Goal: Task Accomplishment & Management: Use online tool/utility

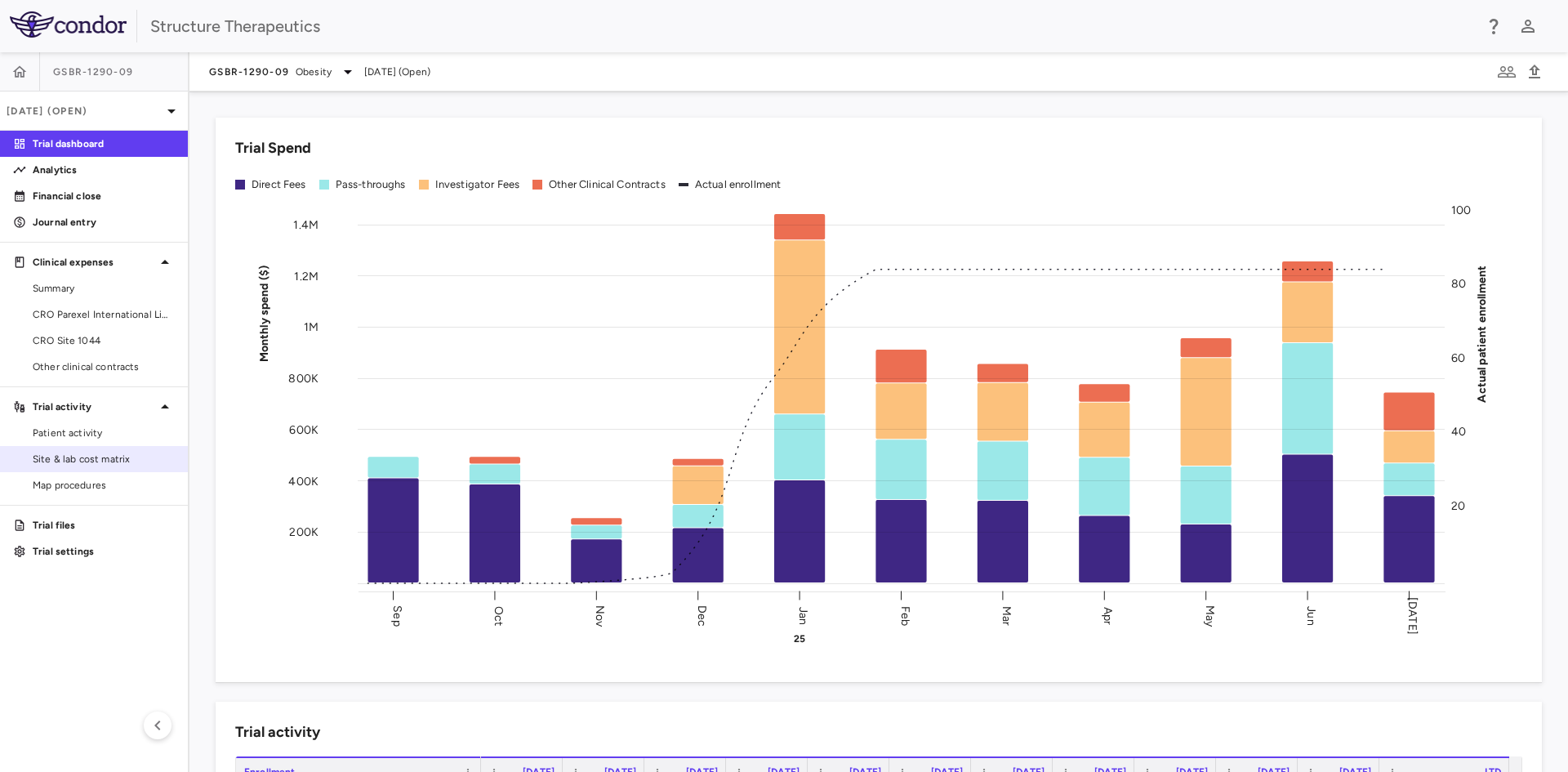
click at [100, 458] on span "Site & lab cost matrix" at bounding box center [104, 458] width 142 height 15
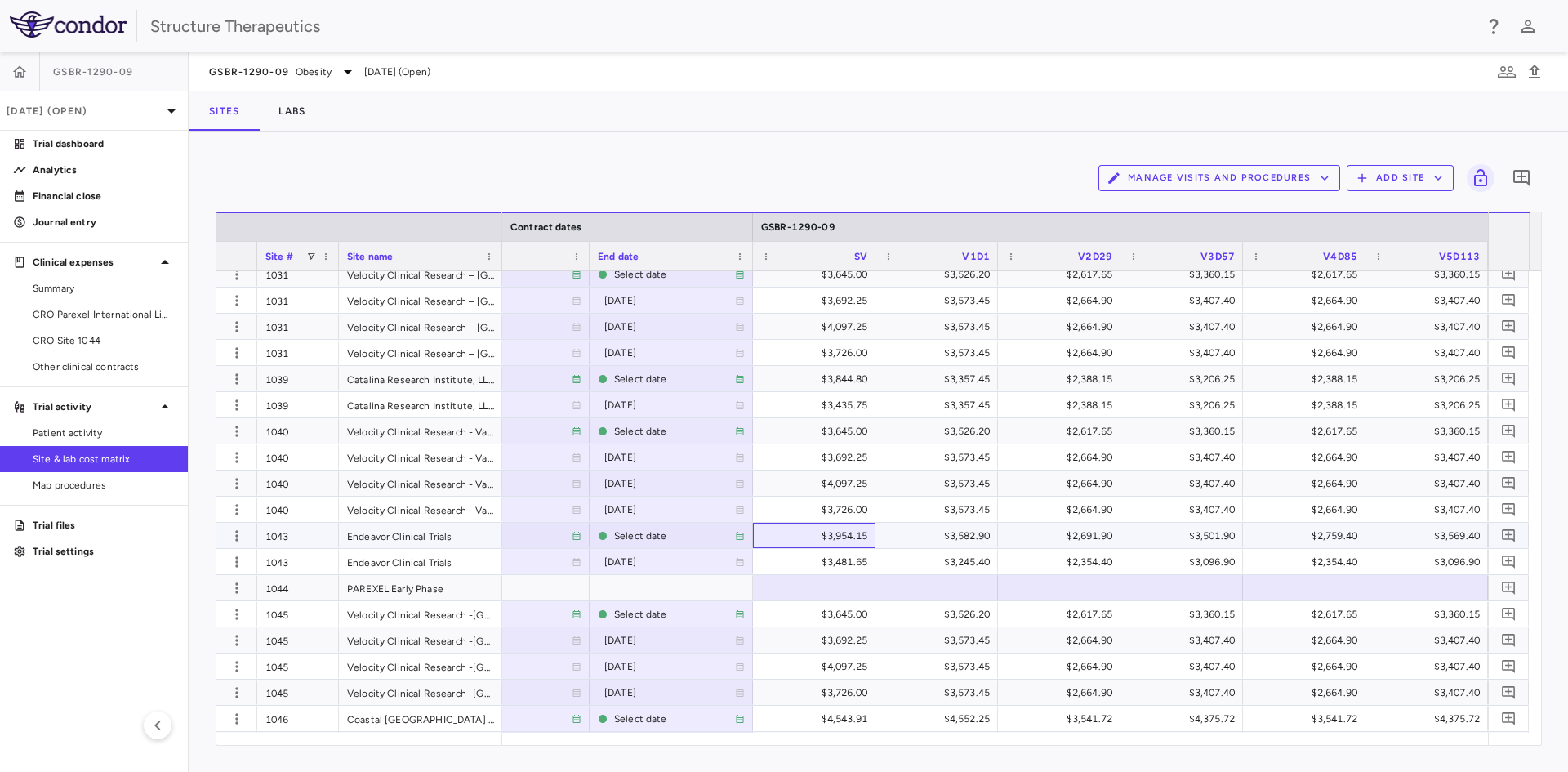
click at [798, 532] on div "$3,954.15" at bounding box center [818, 536] width 99 height 27
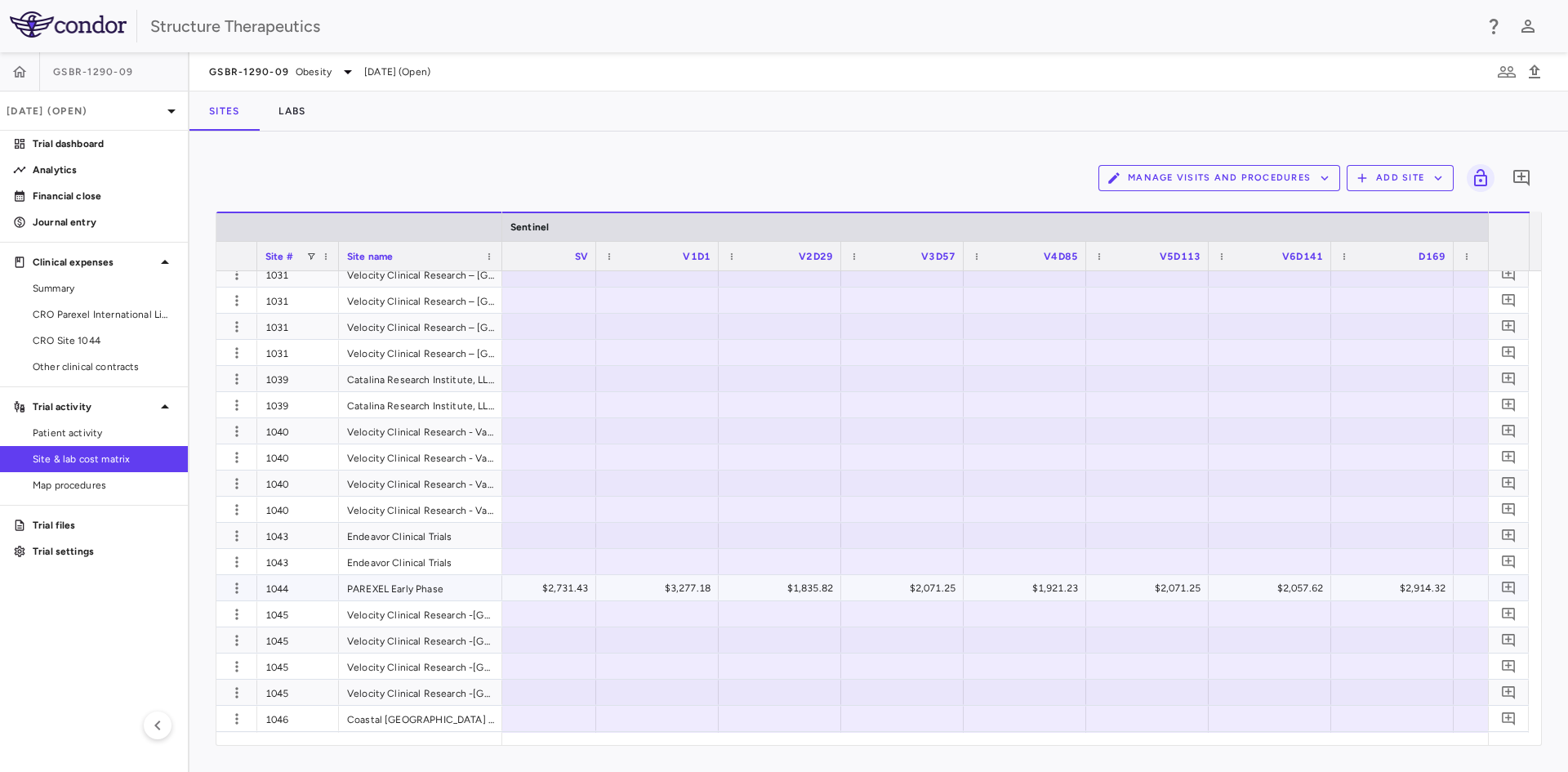
click at [537, 587] on div "$2,731.43" at bounding box center [538, 589] width 99 height 27
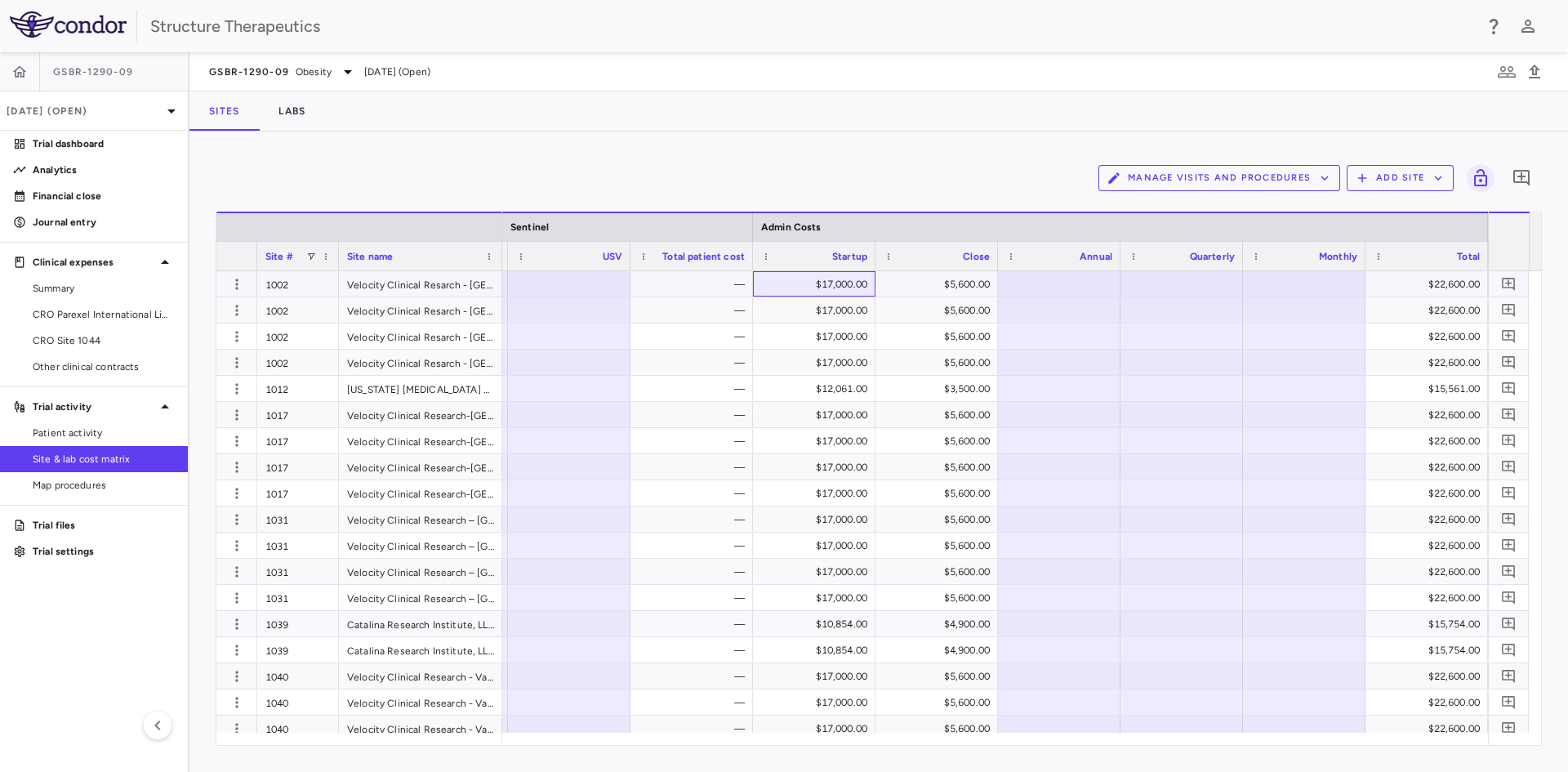
click at [806, 285] on div "$17,000.00" at bounding box center [818, 284] width 99 height 27
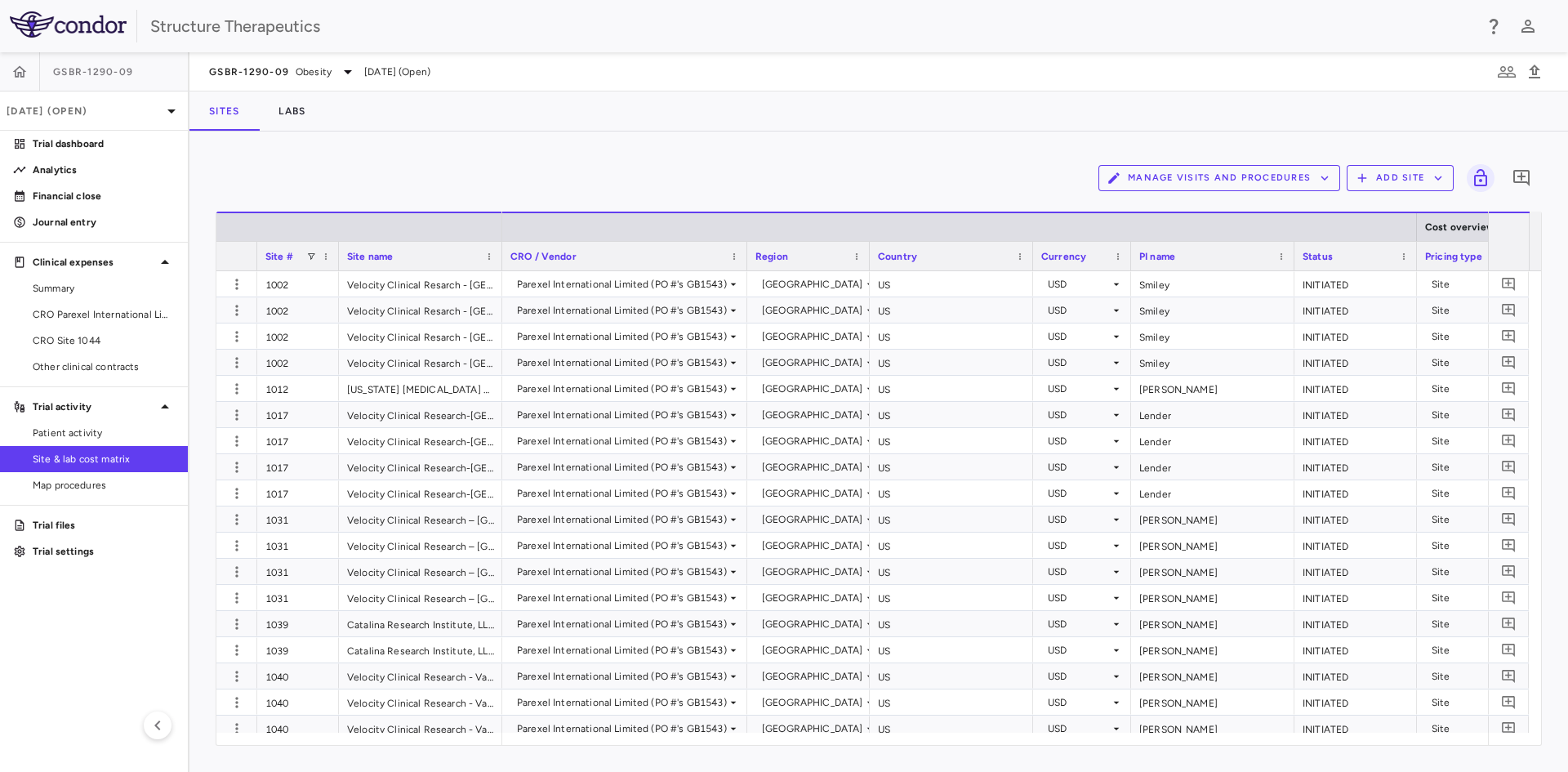
click at [322, 169] on div "Manage Visits and Procedures Add Site 0" at bounding box center [879, 178] width 1327 height 41
click at [69, 426] on span "Patient activity" at bounding box center [104, 433] width 142 height 15
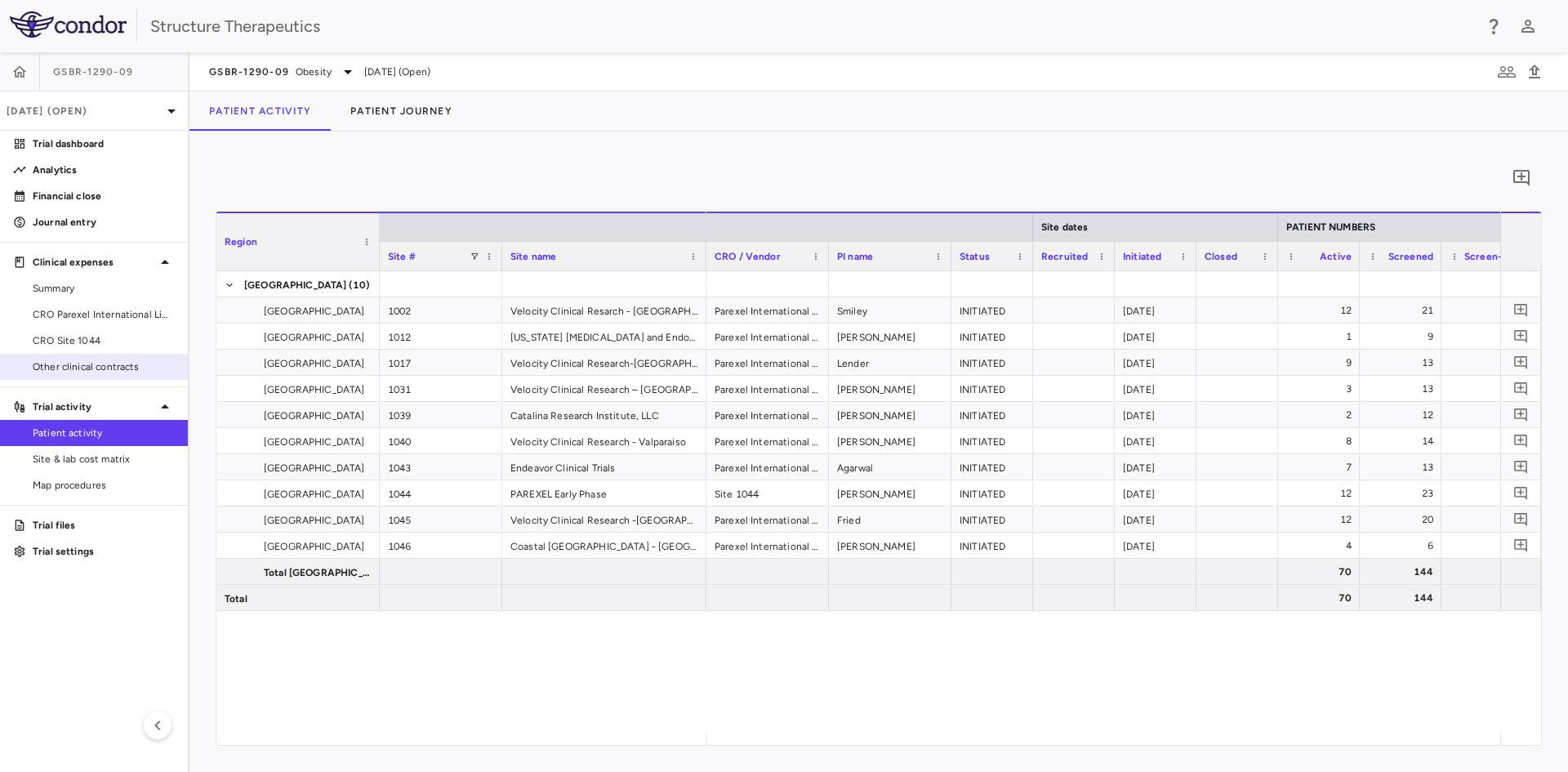
drag, startPoint x: 80, startPoint y: 340, endPoint x: 116, endPoint y: 377, distance: 51.6
click at [80, 340] on span "CRO Site 1044" at bounding box center [104, 340] width 142 height 15
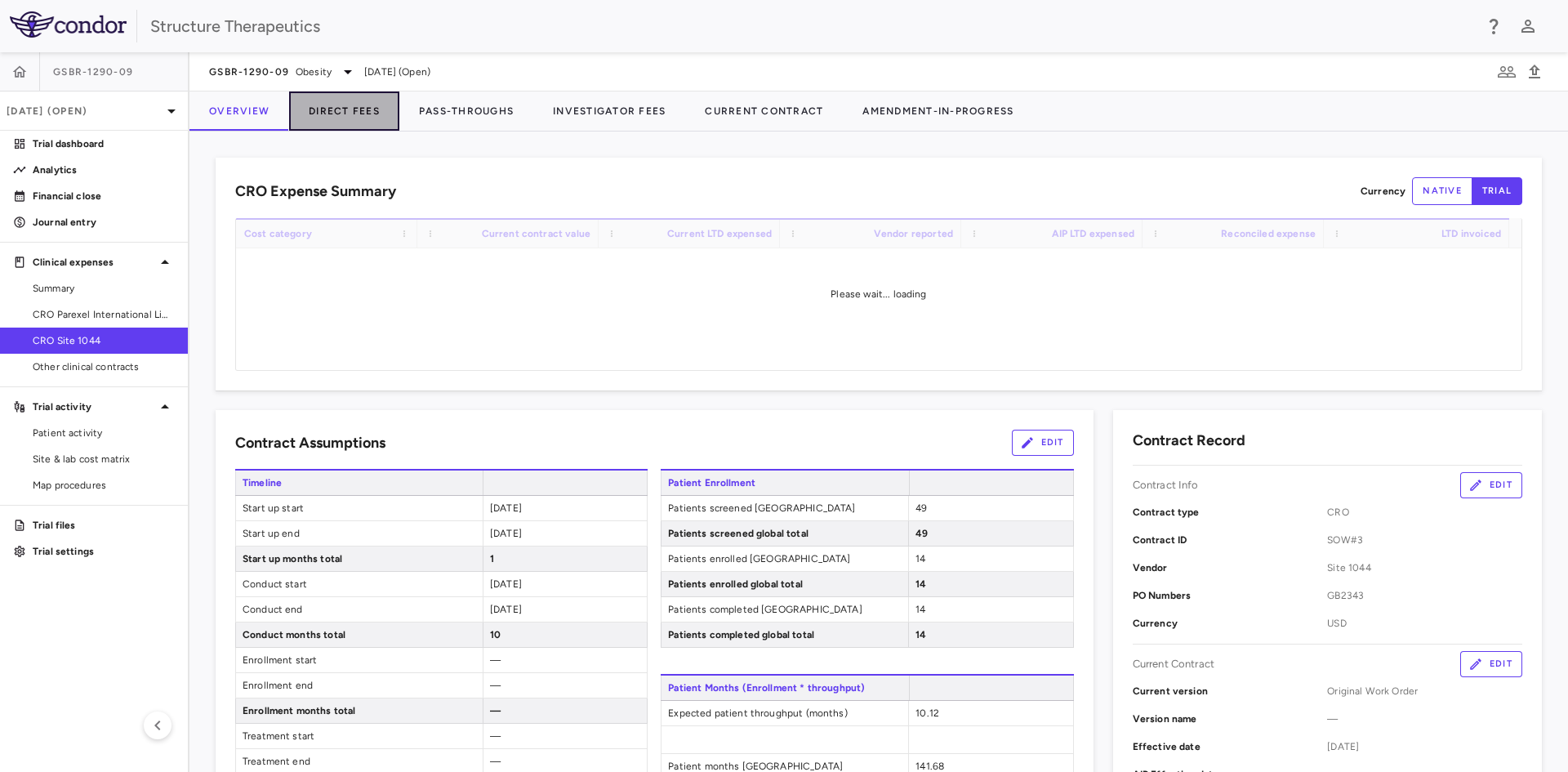
drag, startPoint x: 332, startPoint y: 110, endPoint x: 340, endPoint y: 129, distance: 20.6
click at [332, 110] on button "Direct Fees" at bounding box center [344, 111] width 110 height 39
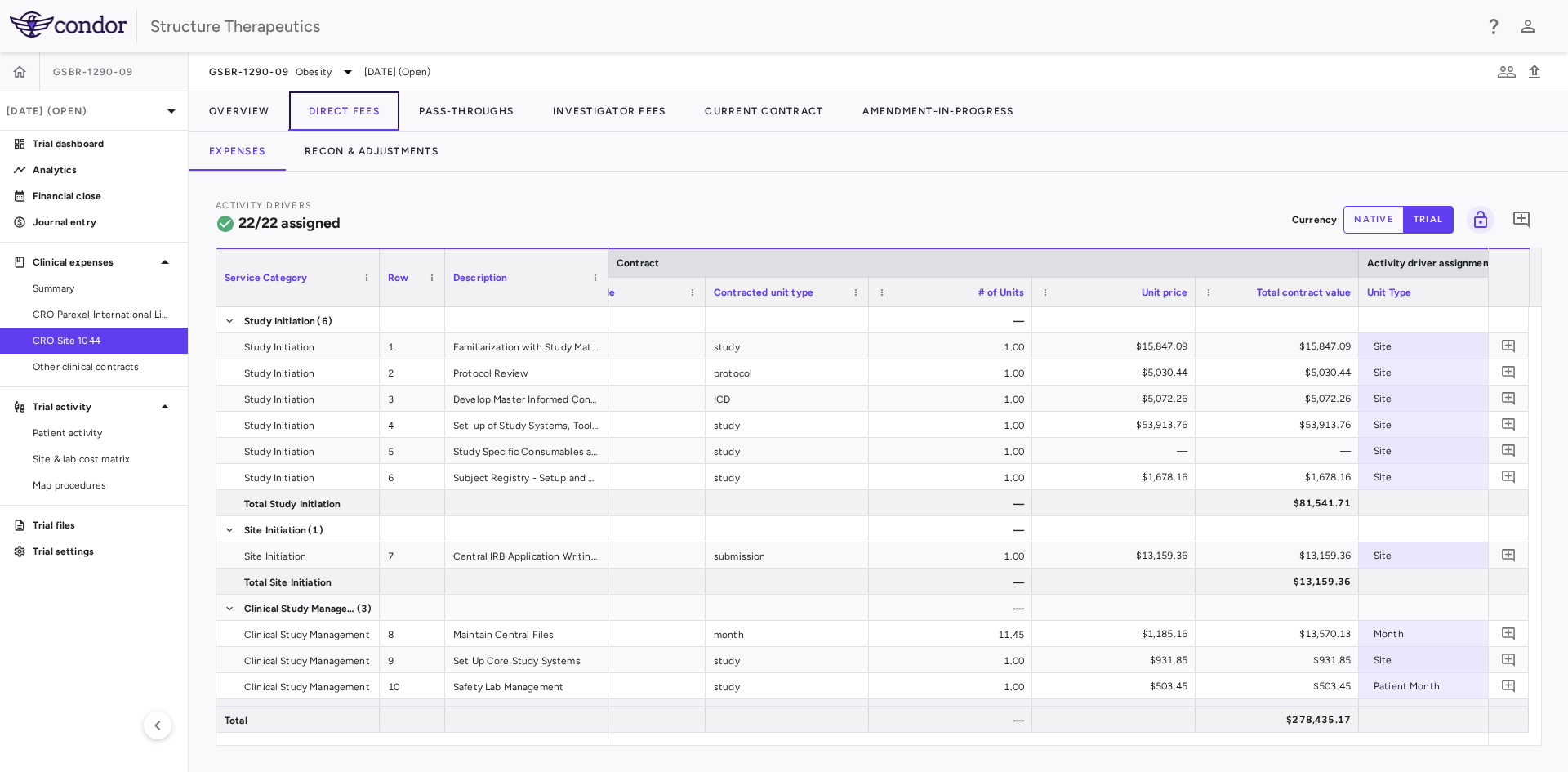
scroll to position [0, 285]
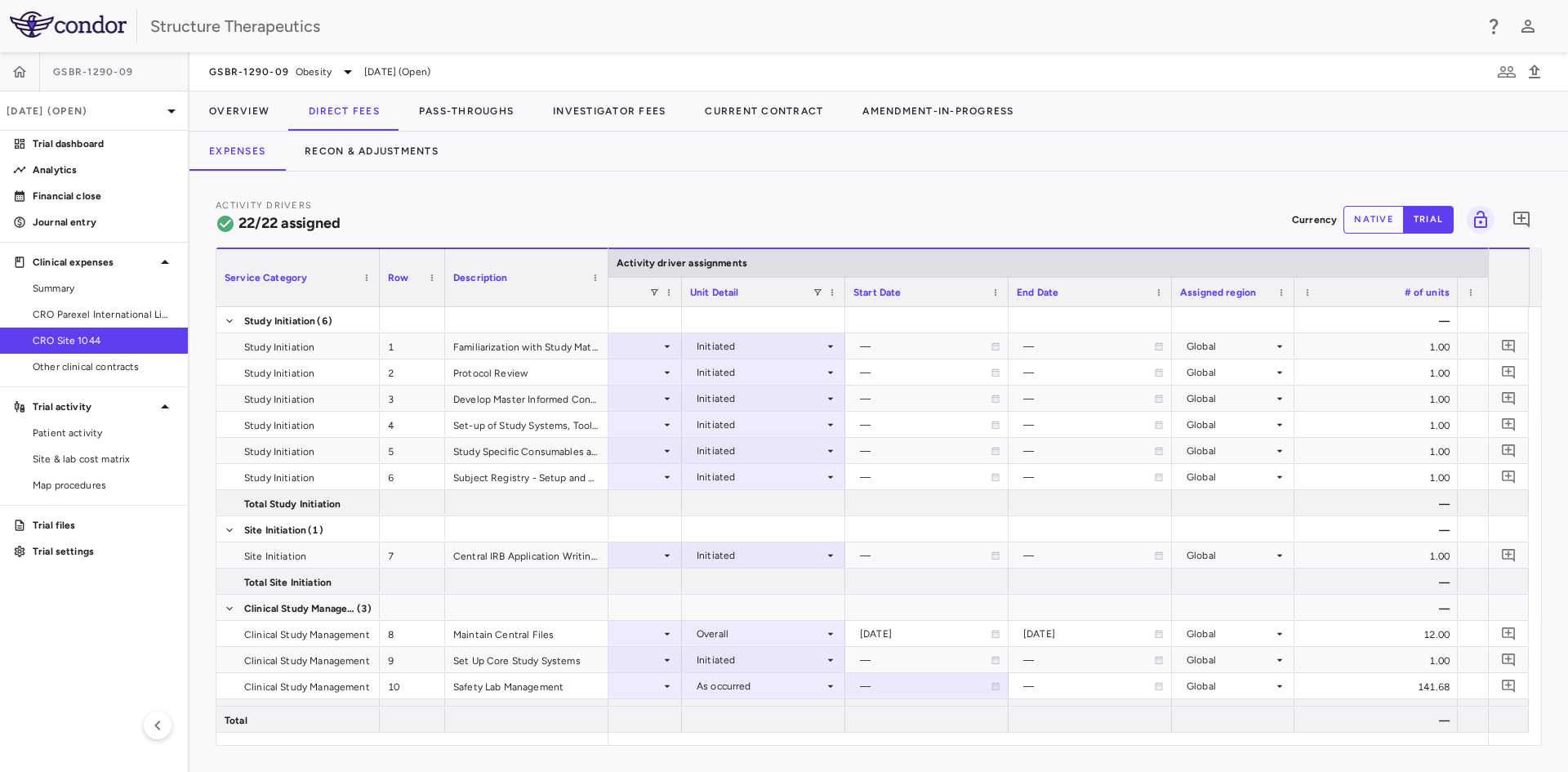
click at [939, 757] on div "Activity Drivers 22/22 assigned Currency native trial 0 Service Category Drag h…" at bounding box center [879, 471] width 1379 height 601
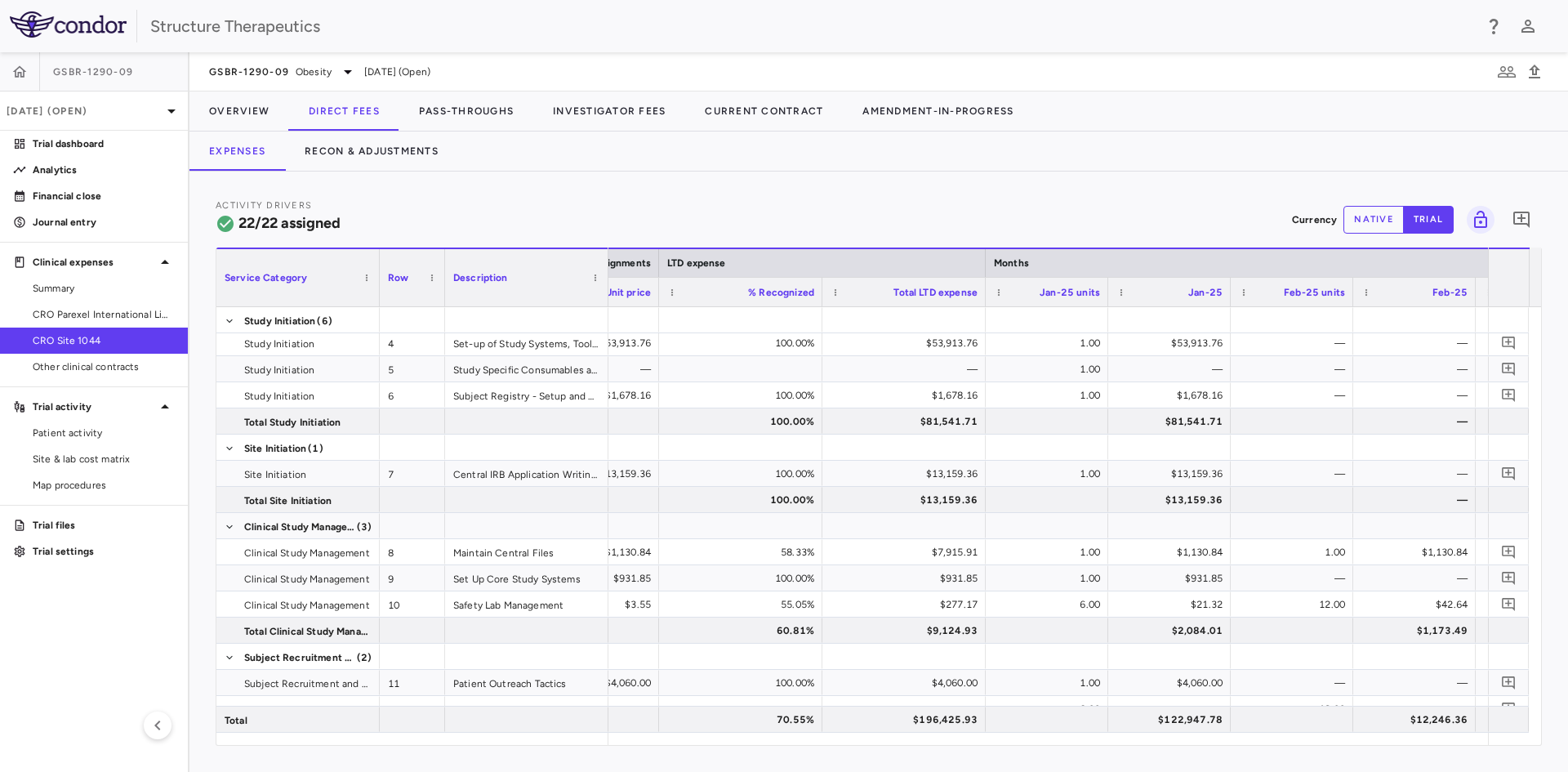
scroll to position [0, 2021]
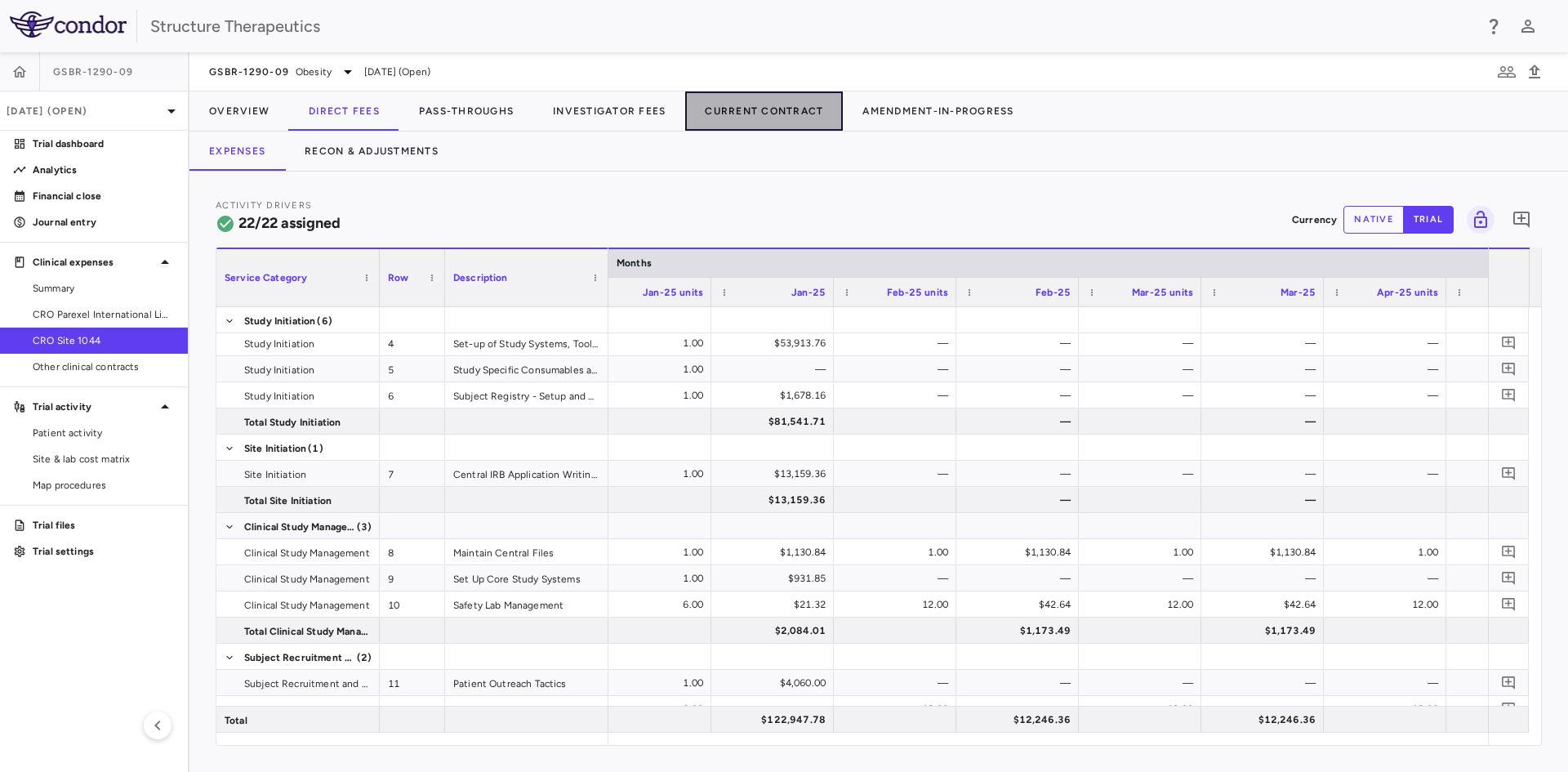
click at [773, 116] on button "Current Contract" at bounding box center [764, 111] width 158 height 39
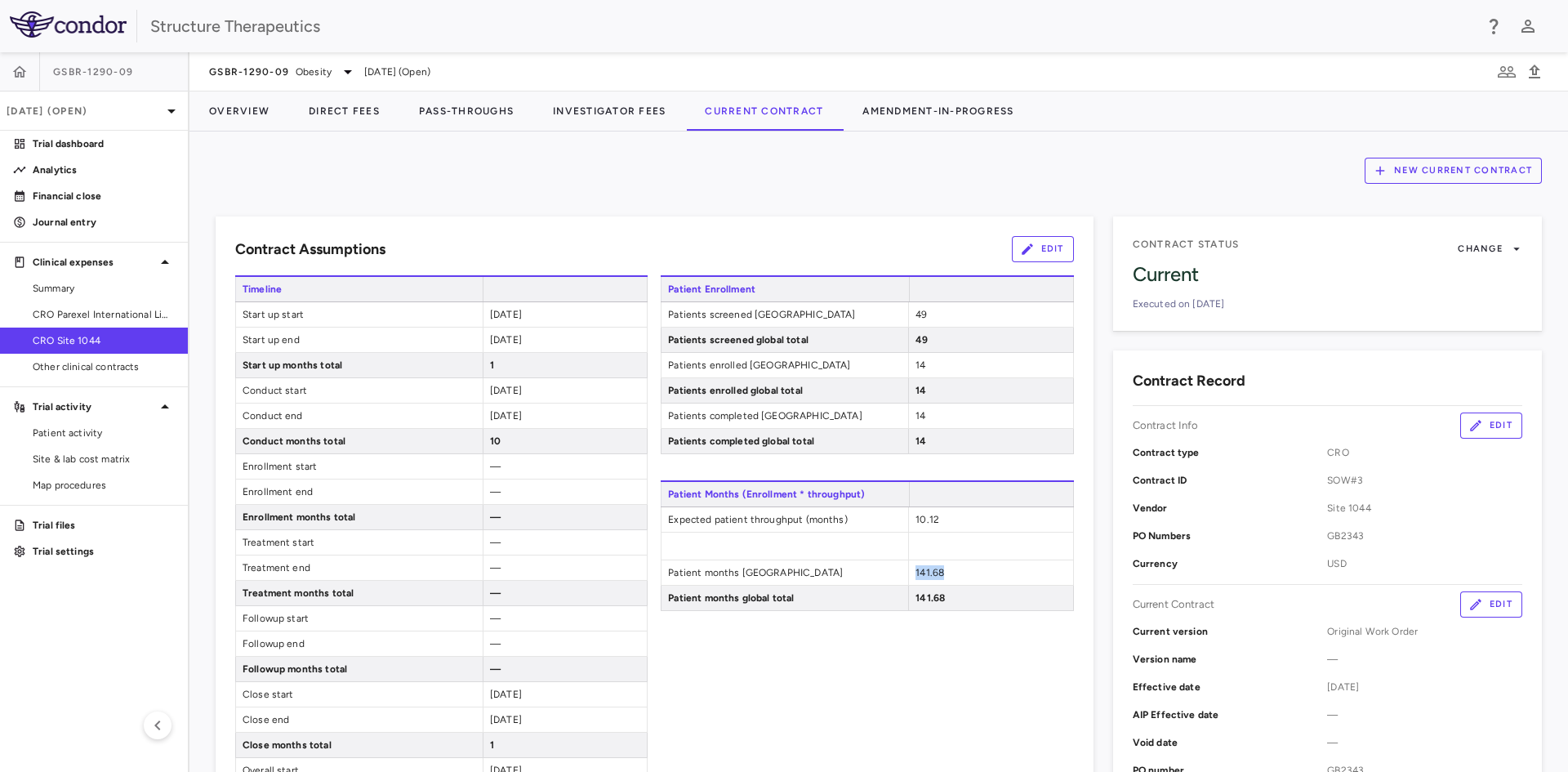
drag, startPoint x: 944, startPoint y: 576, endPoint x: 909, endPoint y: 572, distance: 35.2
click at [909, 572] on div "141.68" at bounding box center [991, 572] width 164 height 25
copy span "141.68"
click at [312, 108] on button "Direct Fees" at bounding box center [344, 111] width 110 height 39
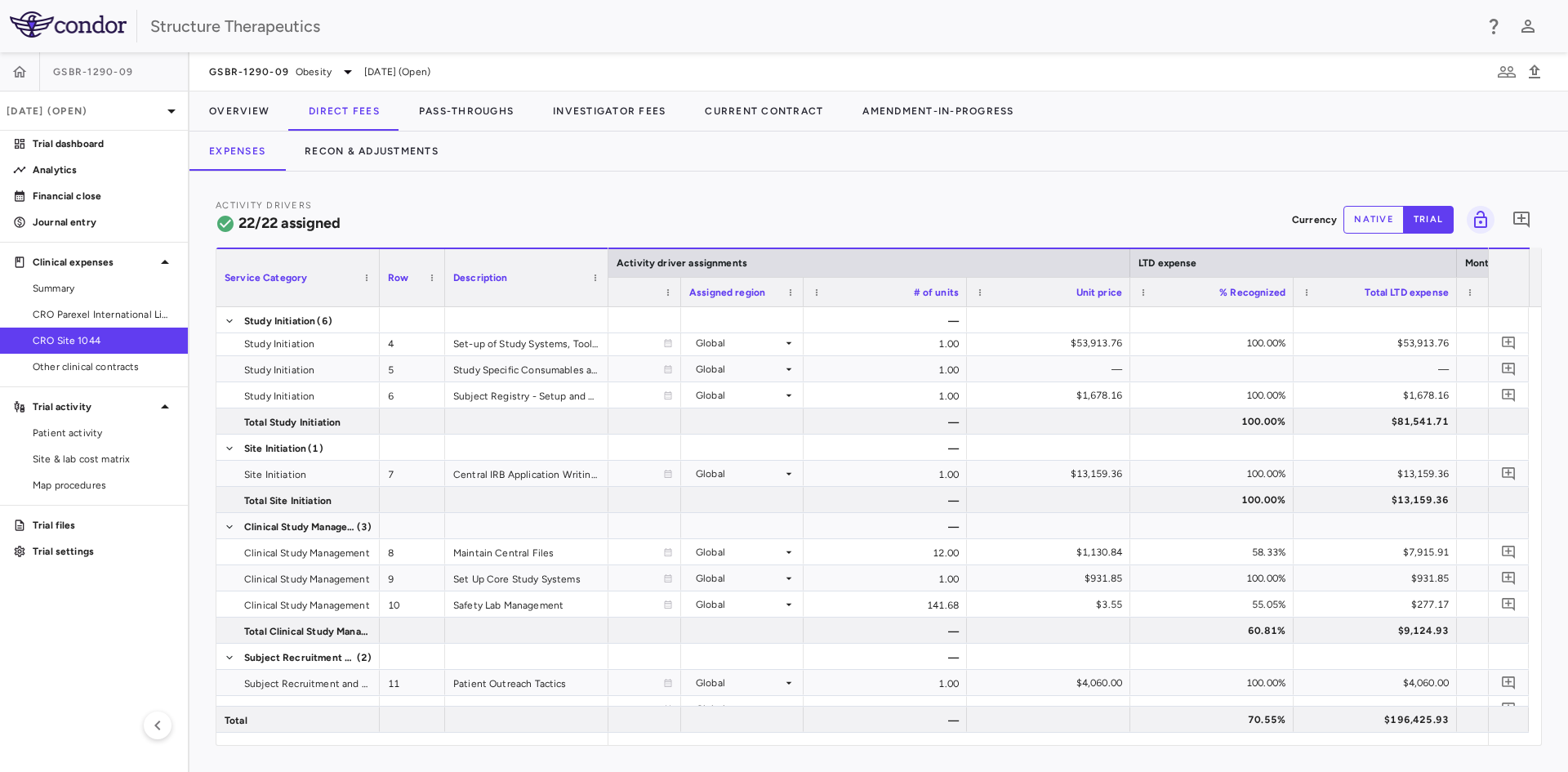
drag, startPoint x: 1111, startPoint y: 746, endPoint x: 1172, endPoint y: 744, distance: 61.0
click at [1172, 744] on div "Activity Drivers 22/22 assigned Currency native trial 0 Service Category Drag h…" at bounding box center [879, 471] width 1379 height 601
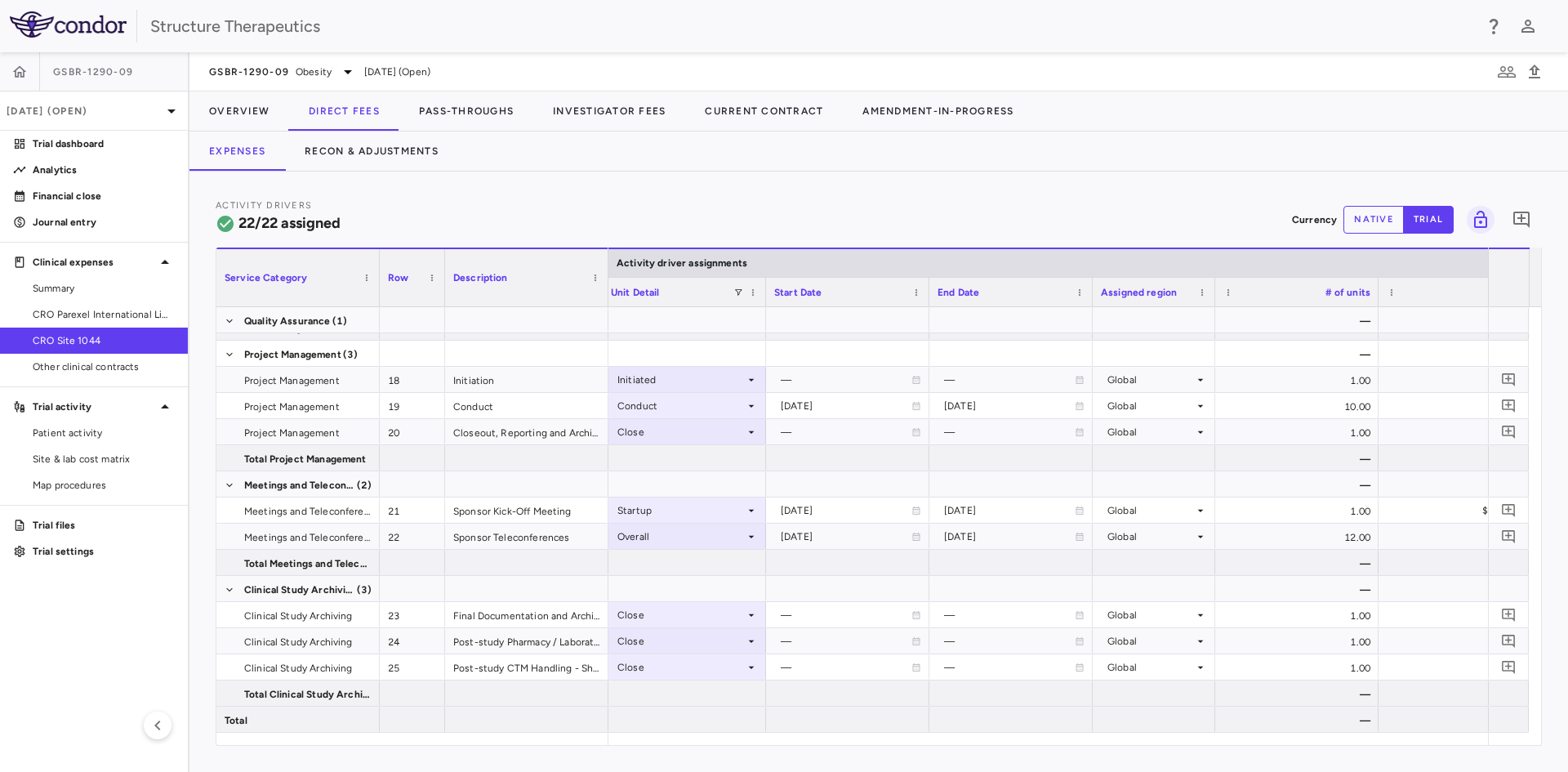
scroll to position [0, 1272]
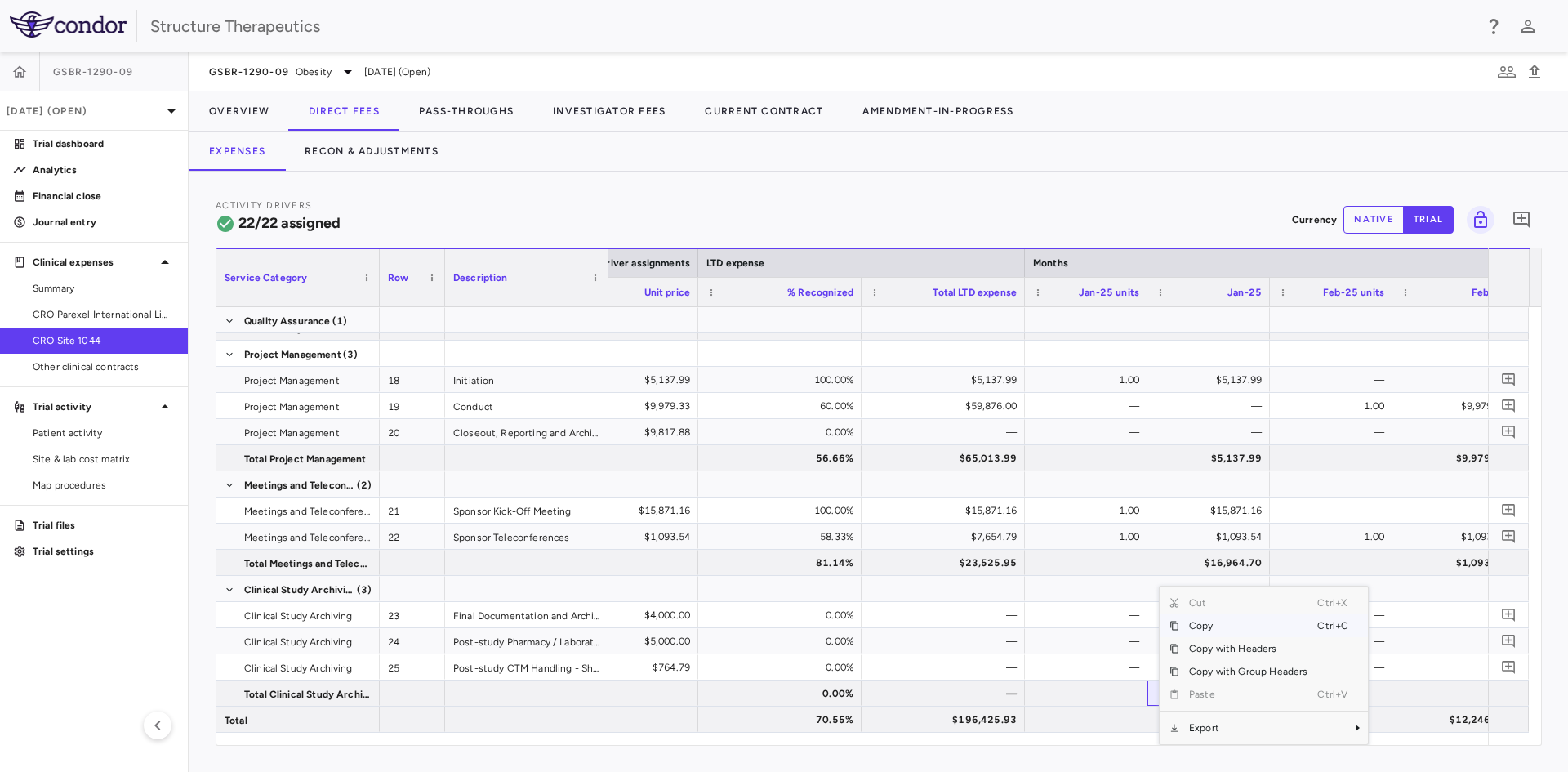
click at [1086, 764] on div "Activity Drivers 22/22 assigned Currency native trial 0 Service Category Drag h…" at bounding box center [879, 471] width 1379 height 601
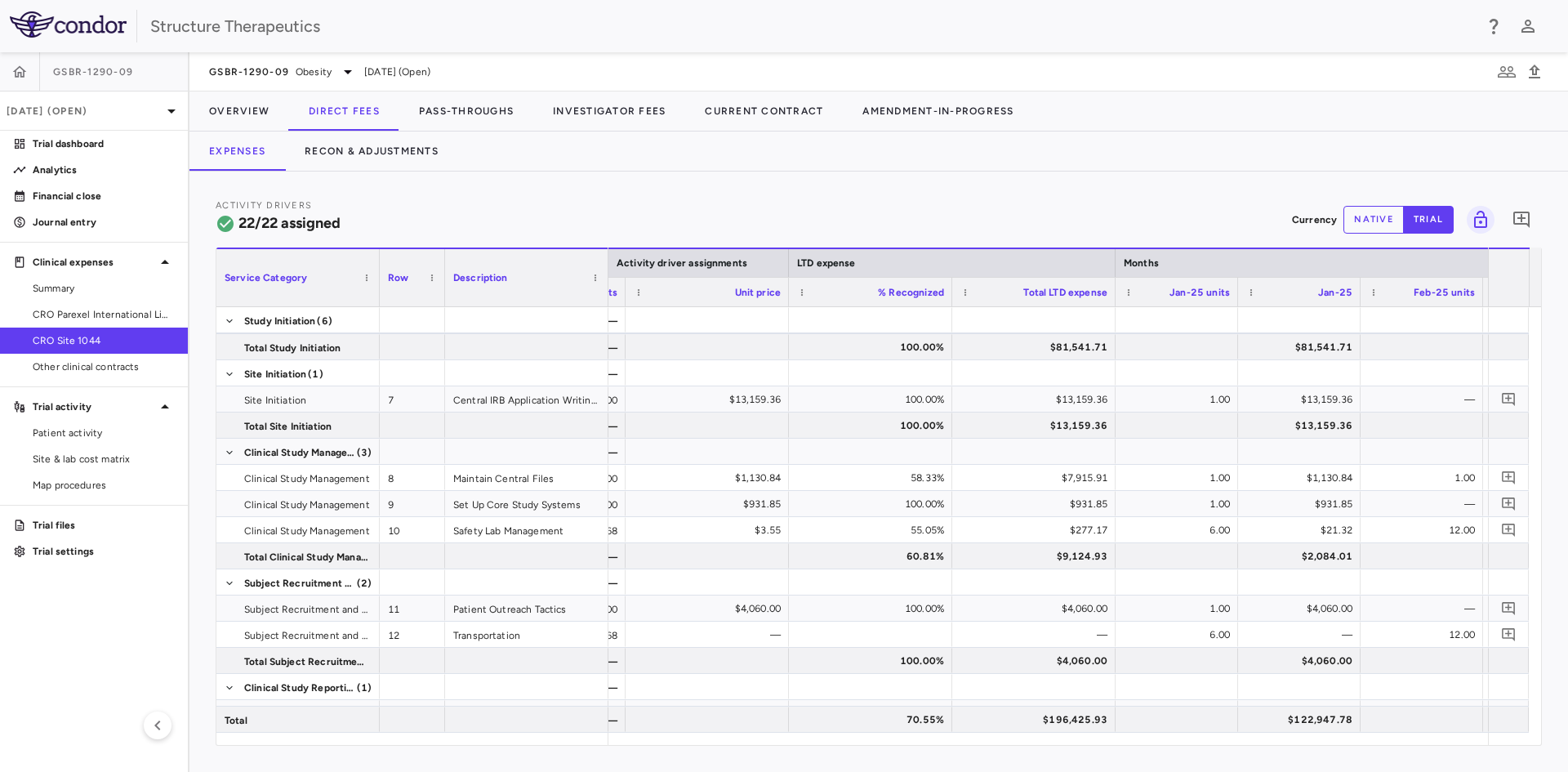
scroll to position [0, 2021]
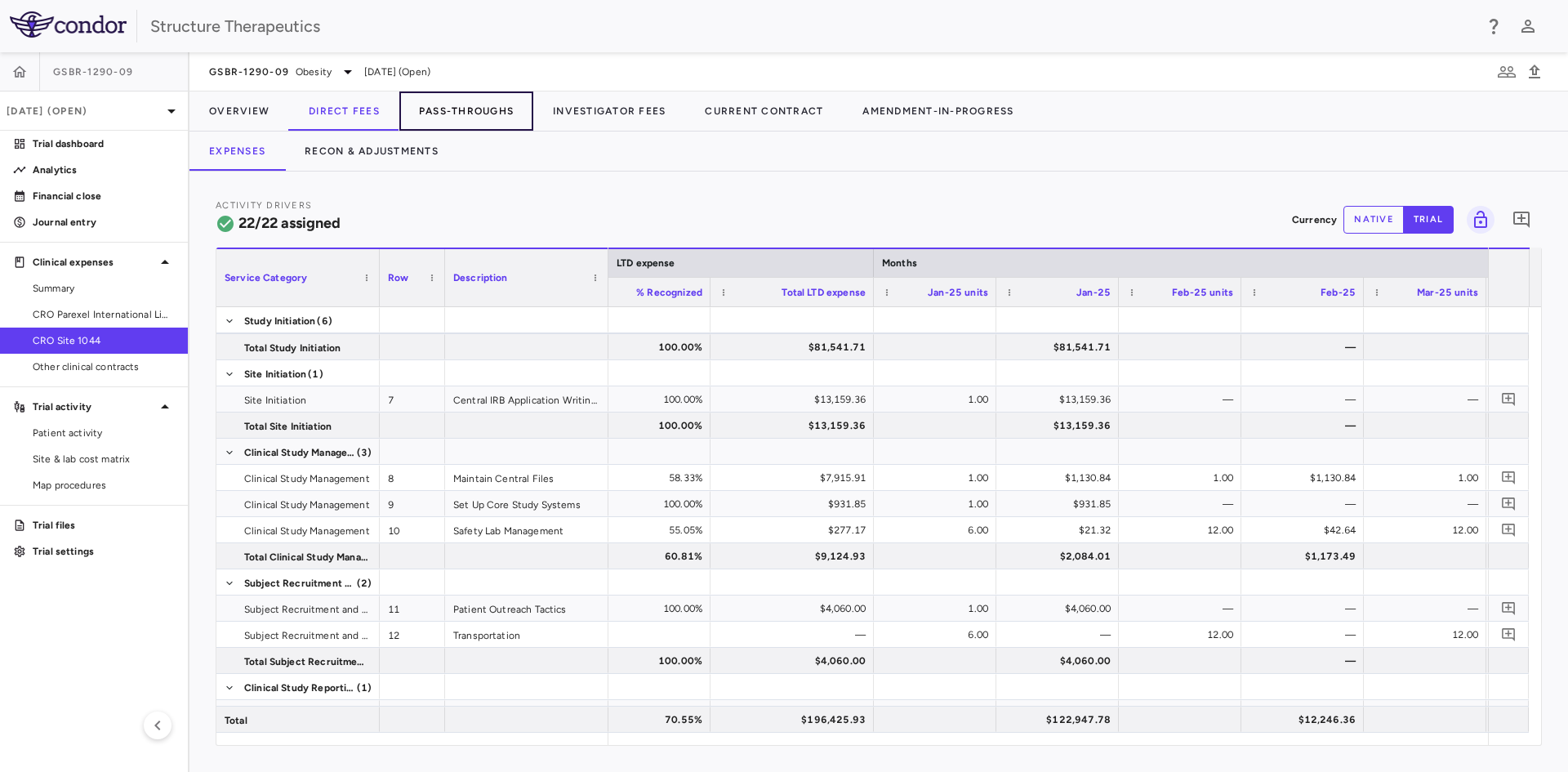
click at [477, 116] on button "Pass-Throughs" at bounding box center [466, 111] width 134 height 39
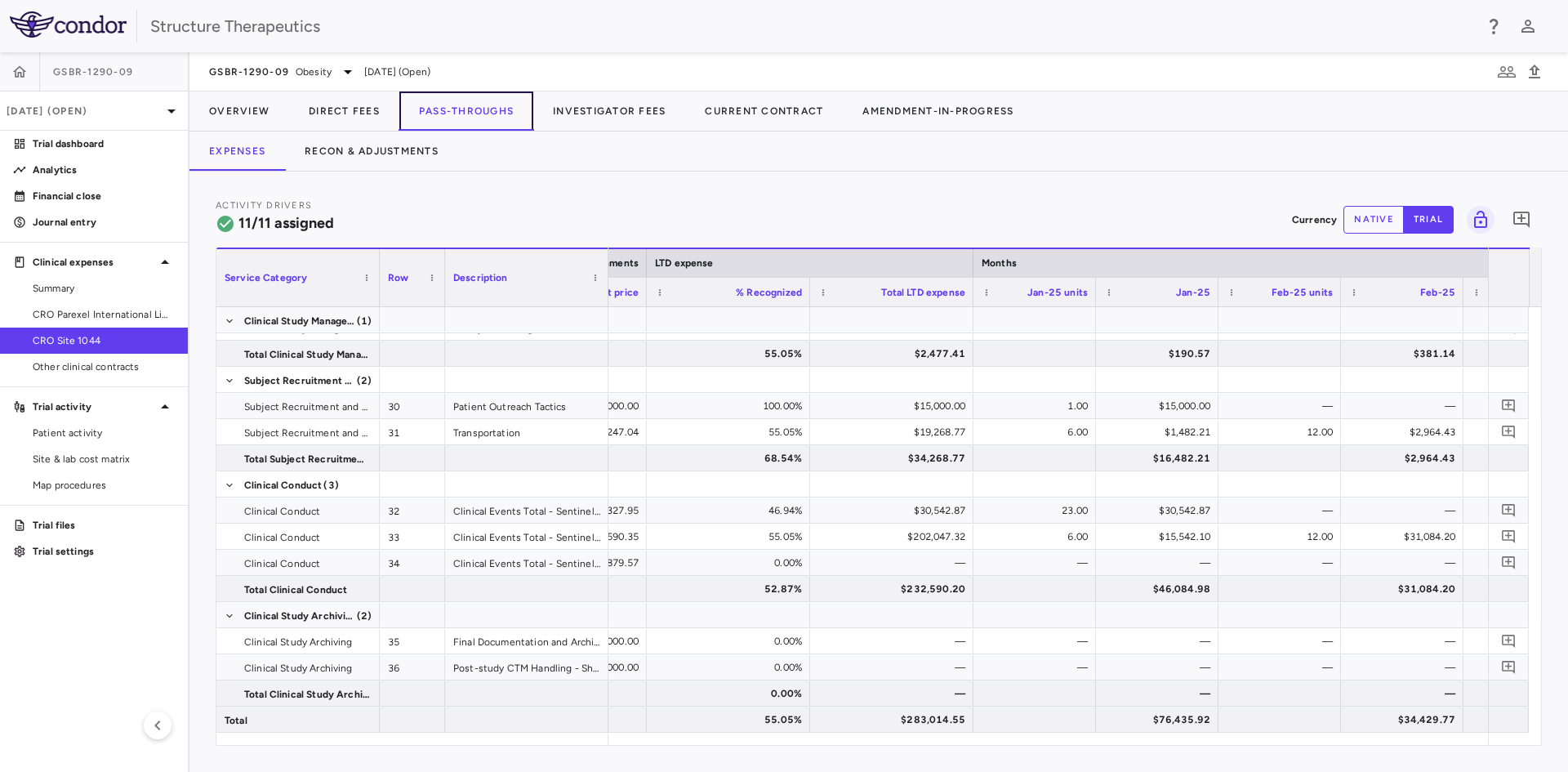
scroll to position [0, 1941]
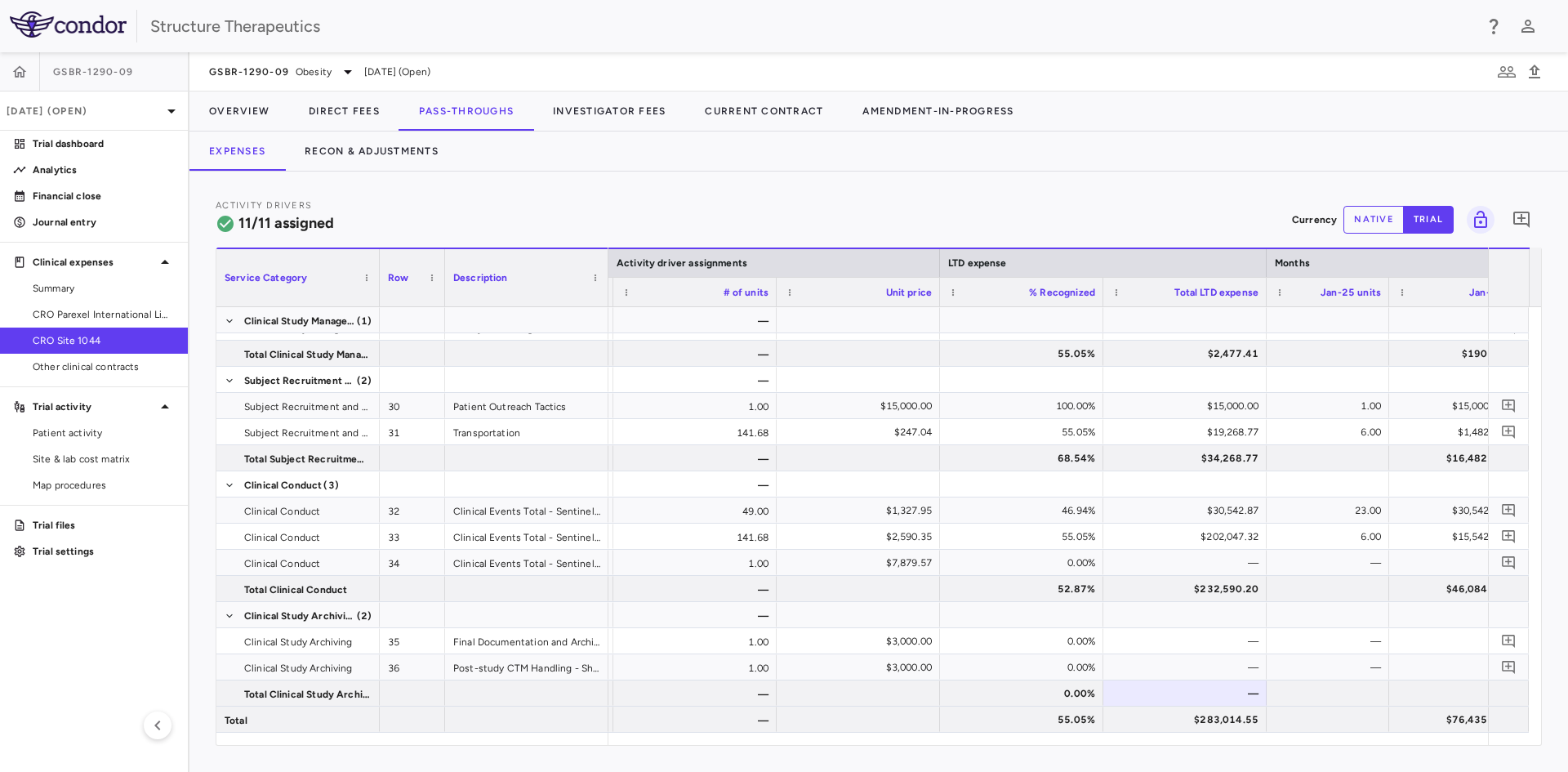
drag, startPoint x: 1099, startPoint y: 745, endPoint x: 1184, endPoint y: 747, distance: 85.0
click at [1184, 747] on div "Activity Drivers 11/11 assigned Currency native trial 0 Service Category Drag h…" at bounding box center [879, 471] width 1379 height 601
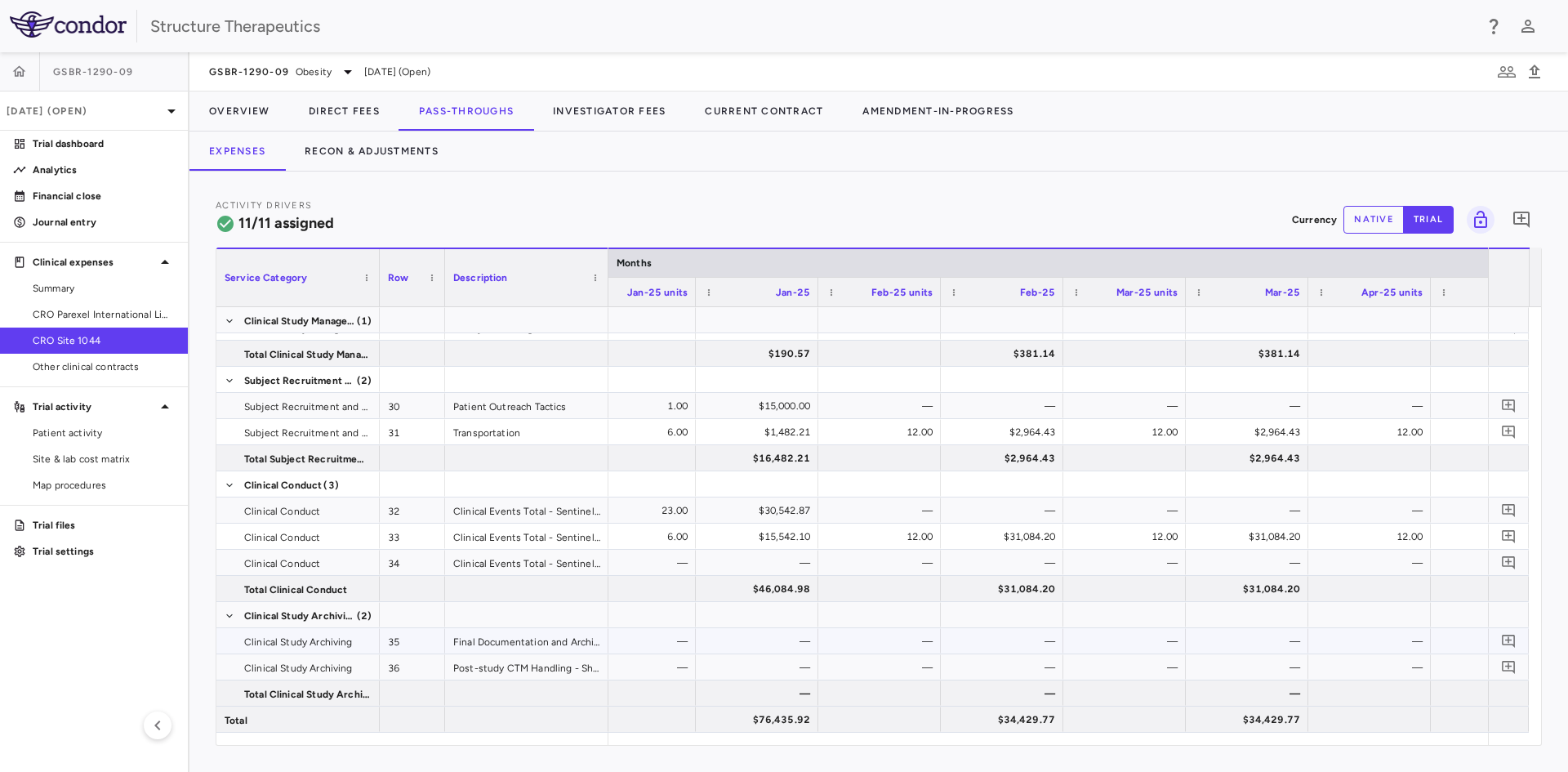
click at [806, 638] on div "—" at bounding box center [760, 642] width 99 height 27
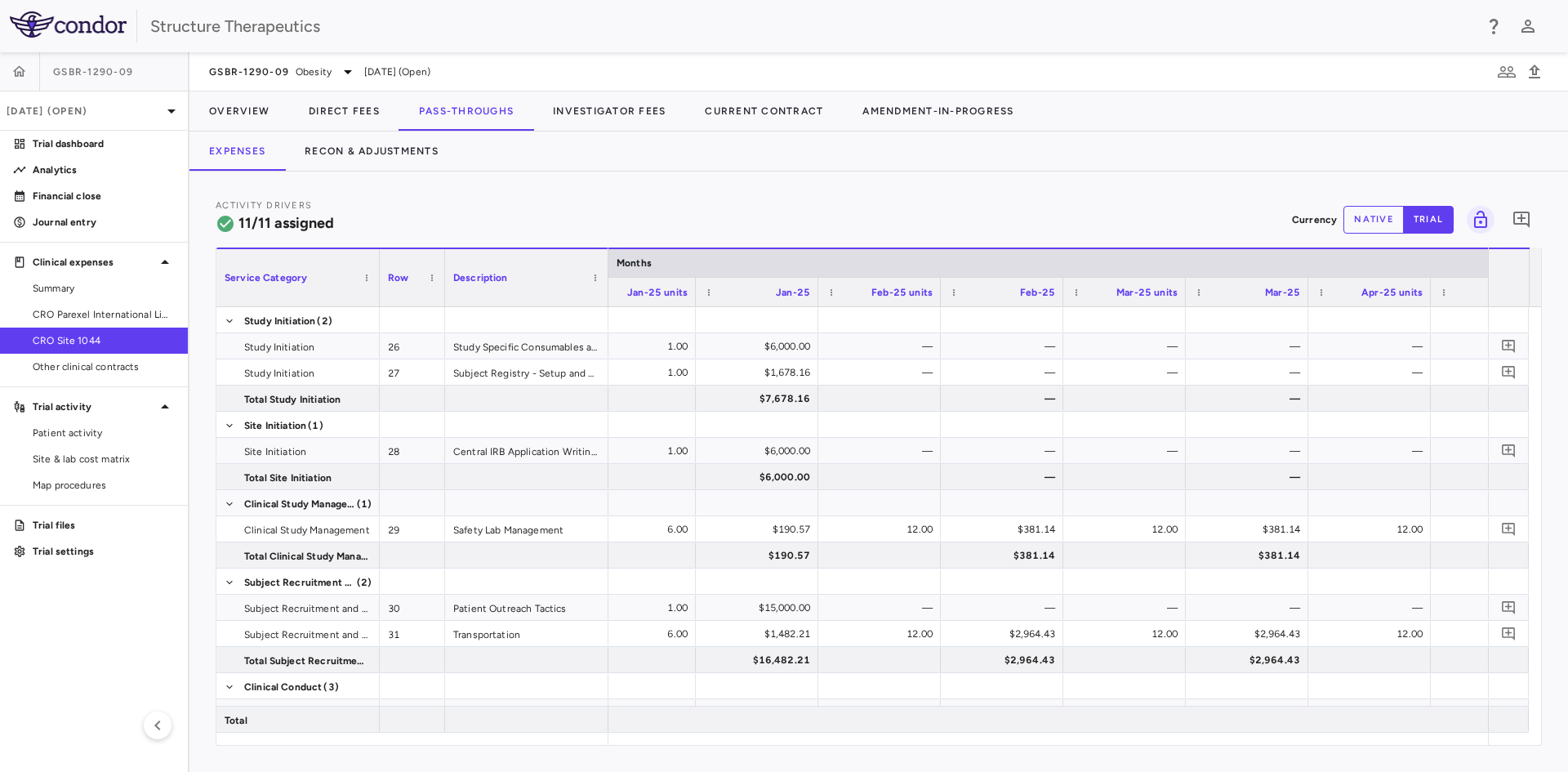
scroll to position [0, 2770]
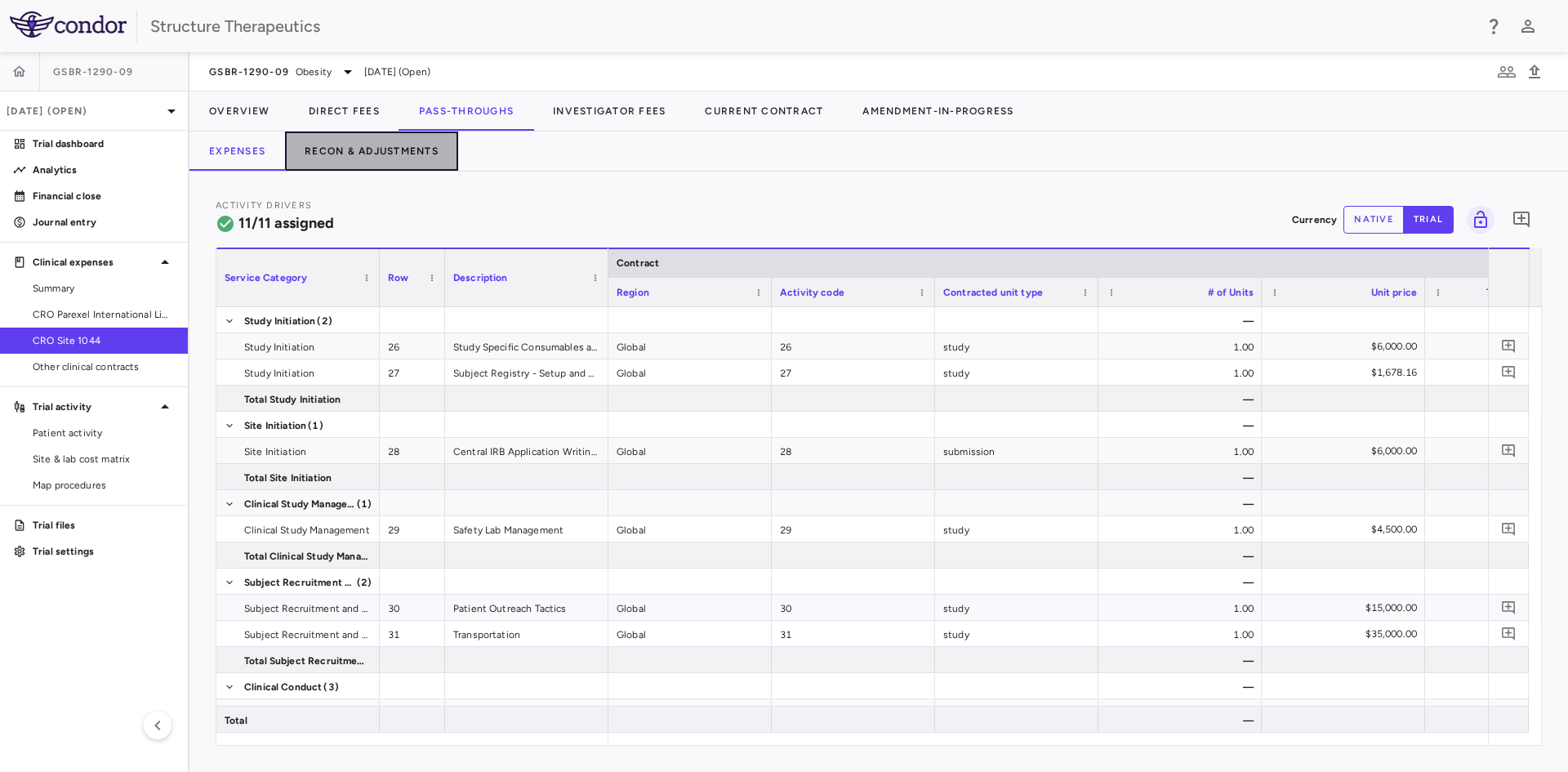
click at [399, 152] on button "Recon & Adjustments" at bounding box center [372, 152] width 173 height 39
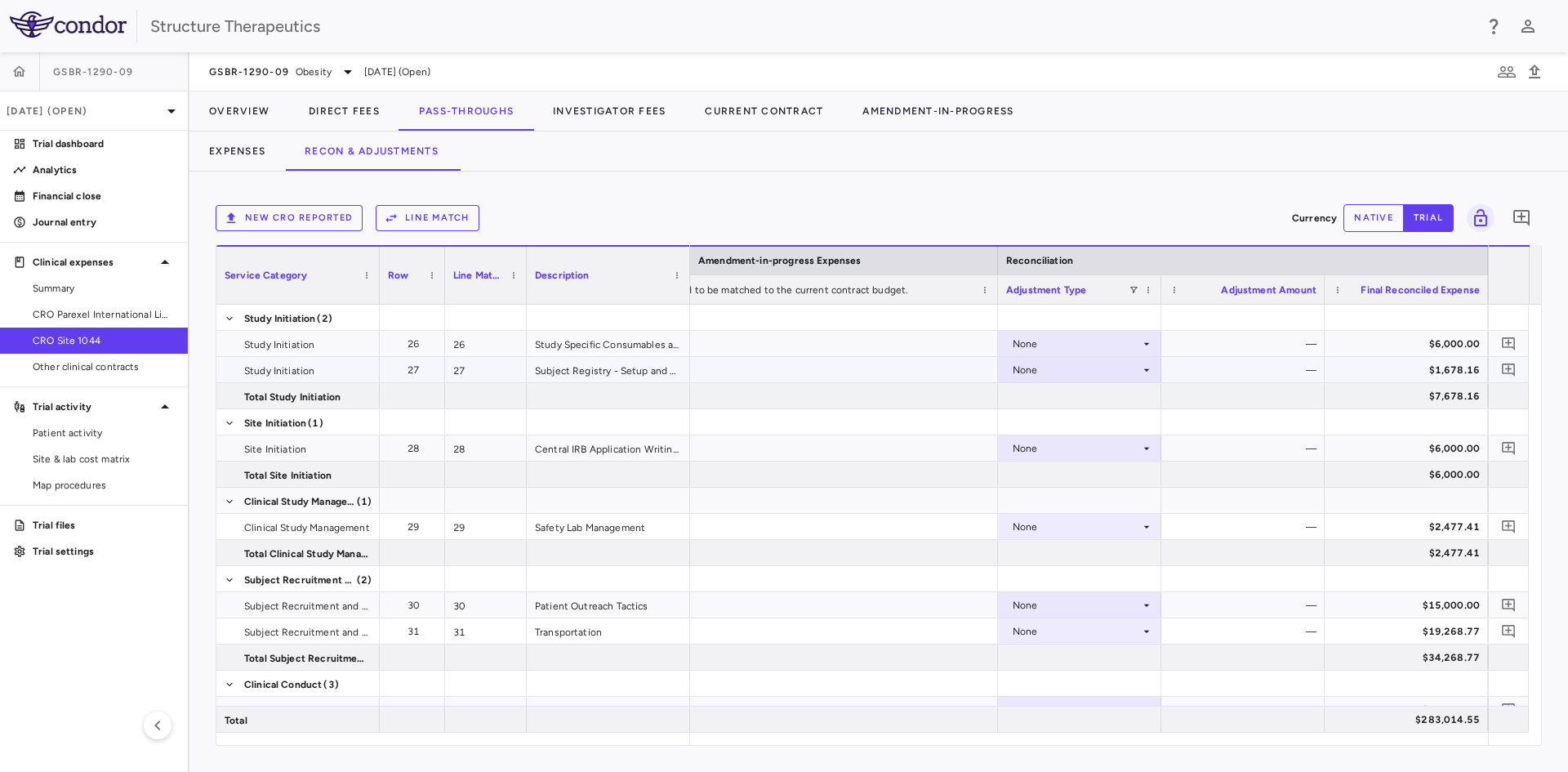
click at [1139, 368] on div "None" at bounding box center [1076, 370] width 128 height 27
click at [1069, 431] on li "Other" at bounding box center [1080, 427] width 162 height 25
click at [1380, 218] on button "native" at bounding box center [1374, 218] width 61 height 27
click at [1288, 365] on div "$0.00" at bounding box center [1247, 370] width 140 height 27
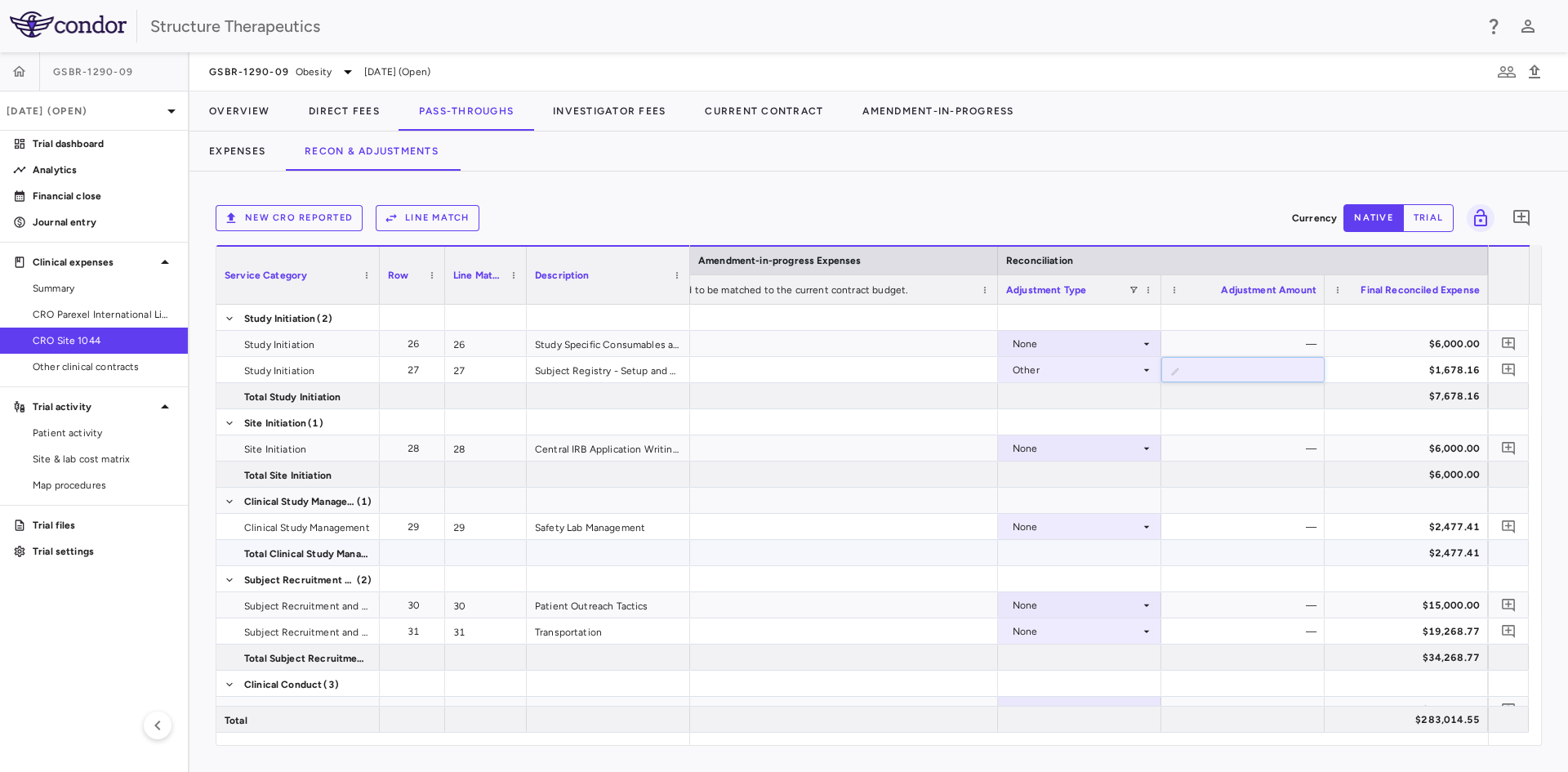
type input "*"
type input "*******"
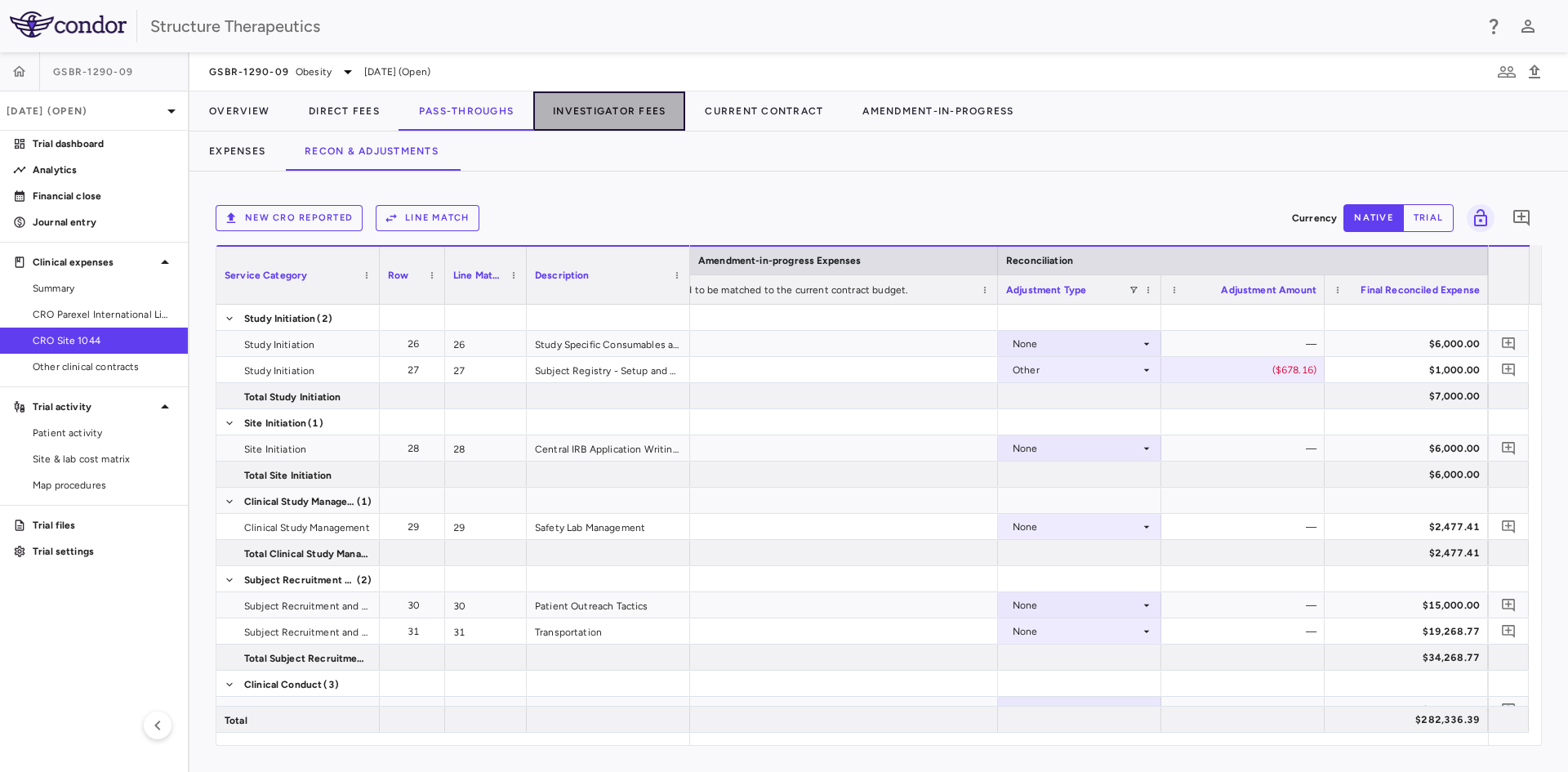
click at [611, 108] on button "Investigator Fees" at bounding box center [609, 111] width 152 height 39
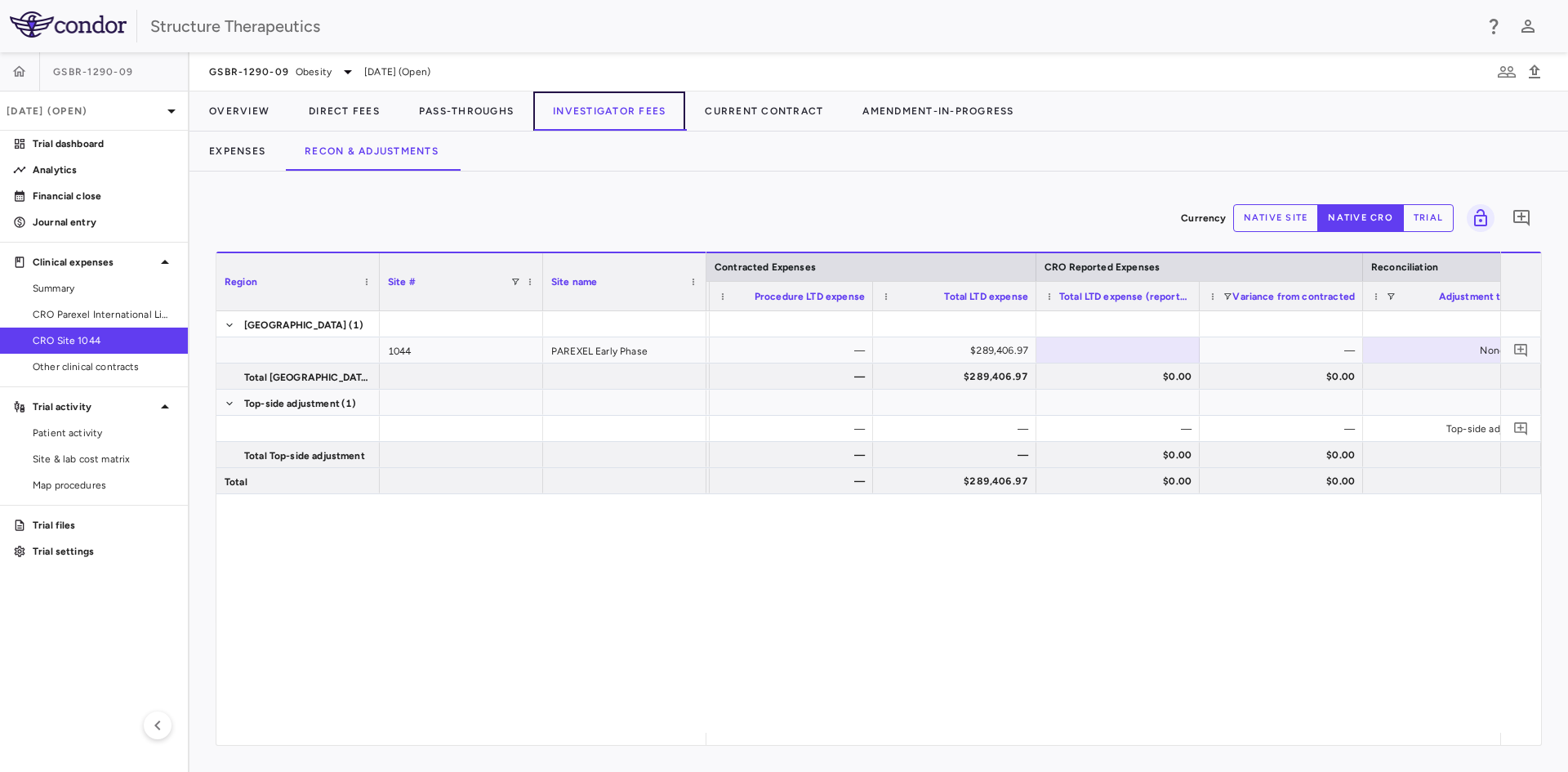
scroll to position [0, 694]
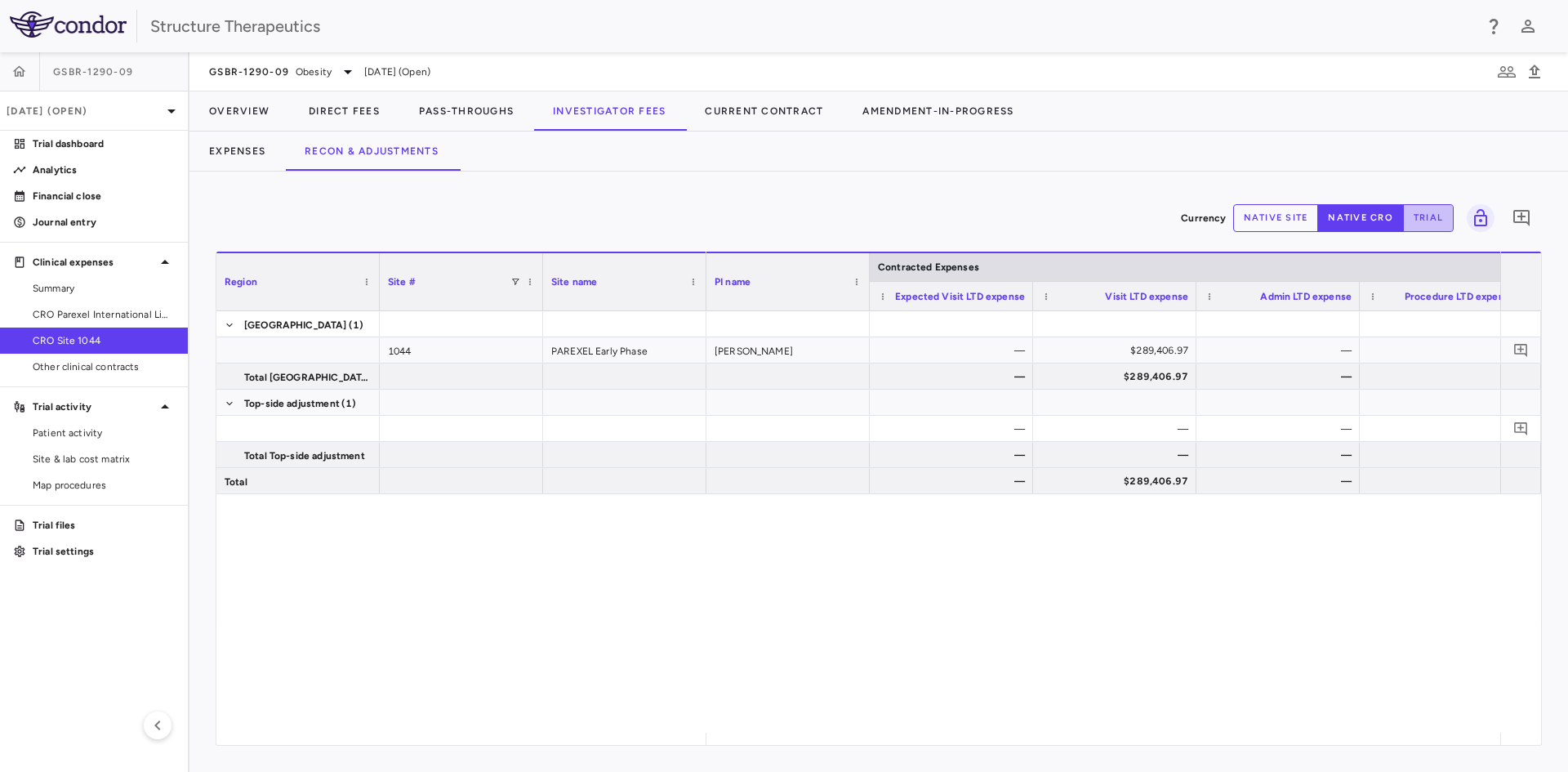
click at [1430, 216] on button "trial" at bounding box center [1428, 218] width 51 height 27
click at [236, 153] on button "Expenses" at bounding box center [237, 152] width 96 height 39
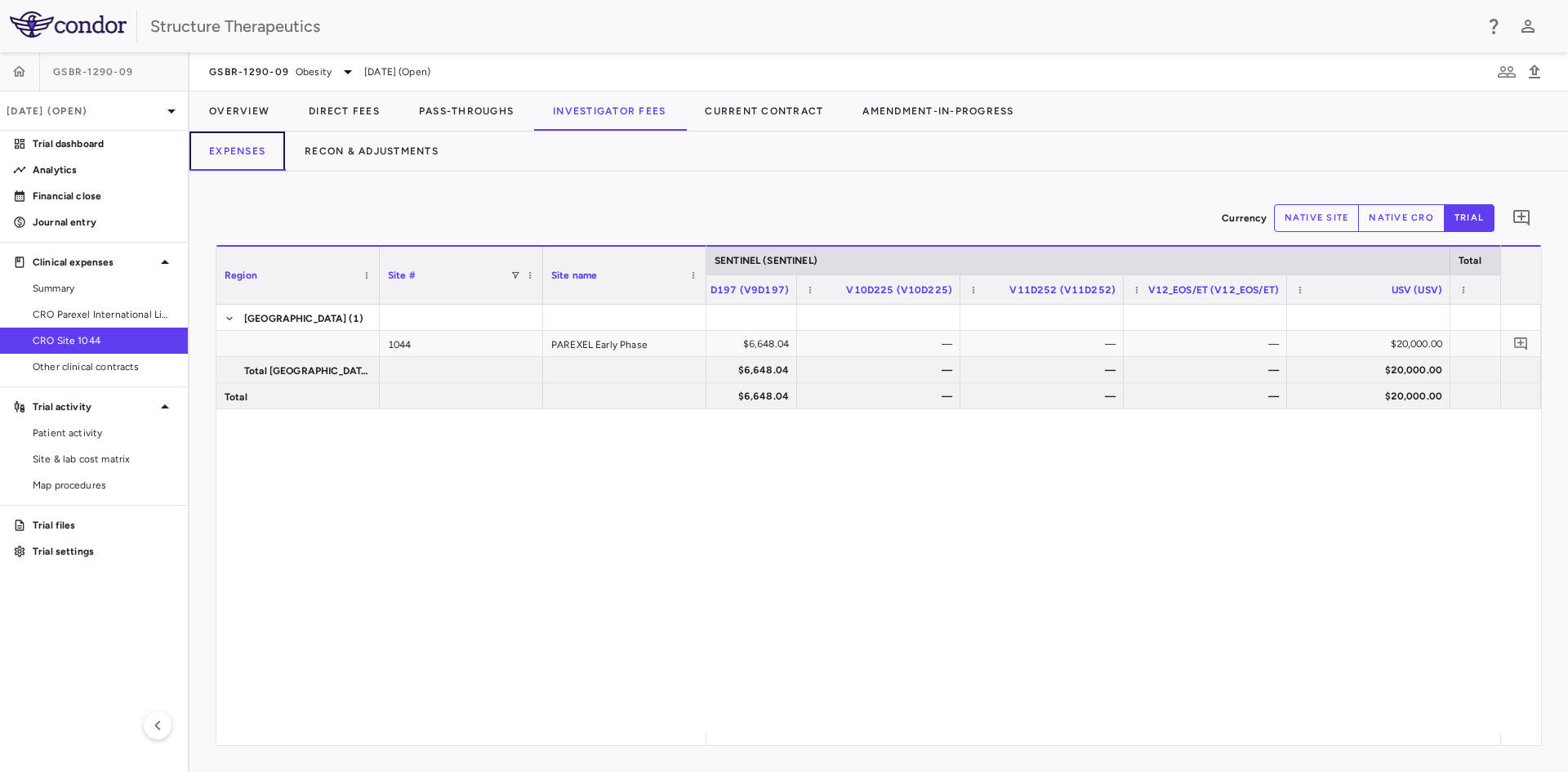
scroll to position [0, 5489]
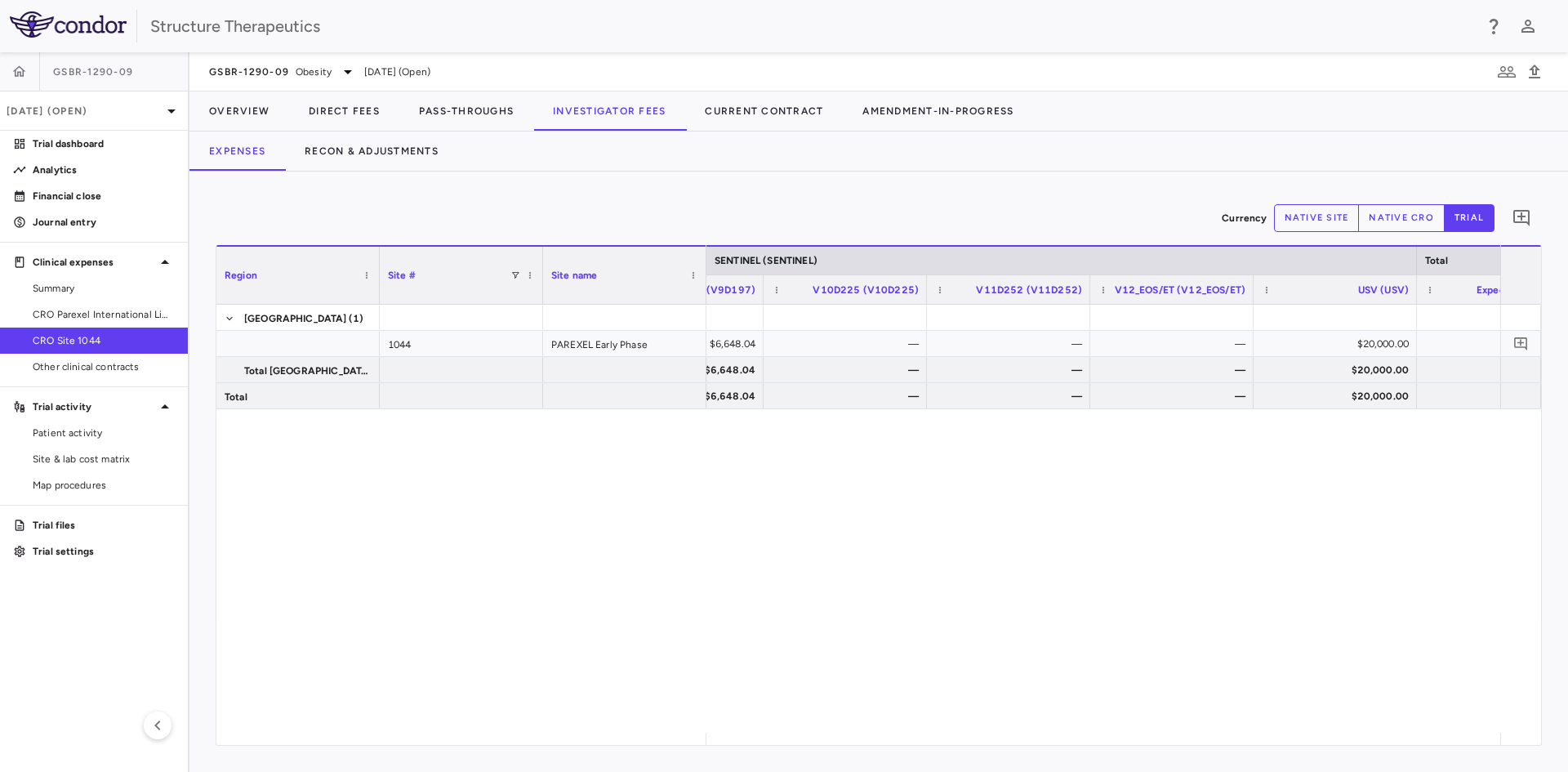
drag, startPoint x: 1123, startPoint y: 734, endPoint x: 1433, endPoint y: 671, distance: 316.3
click at [1433, 671] on div "— $6,648.04 — — — $20,000.00 — $289,406.97 — $6,648.04 — — — $20,000.00 — $289,…" at bounding box center [1103, 519] width 794 height 428
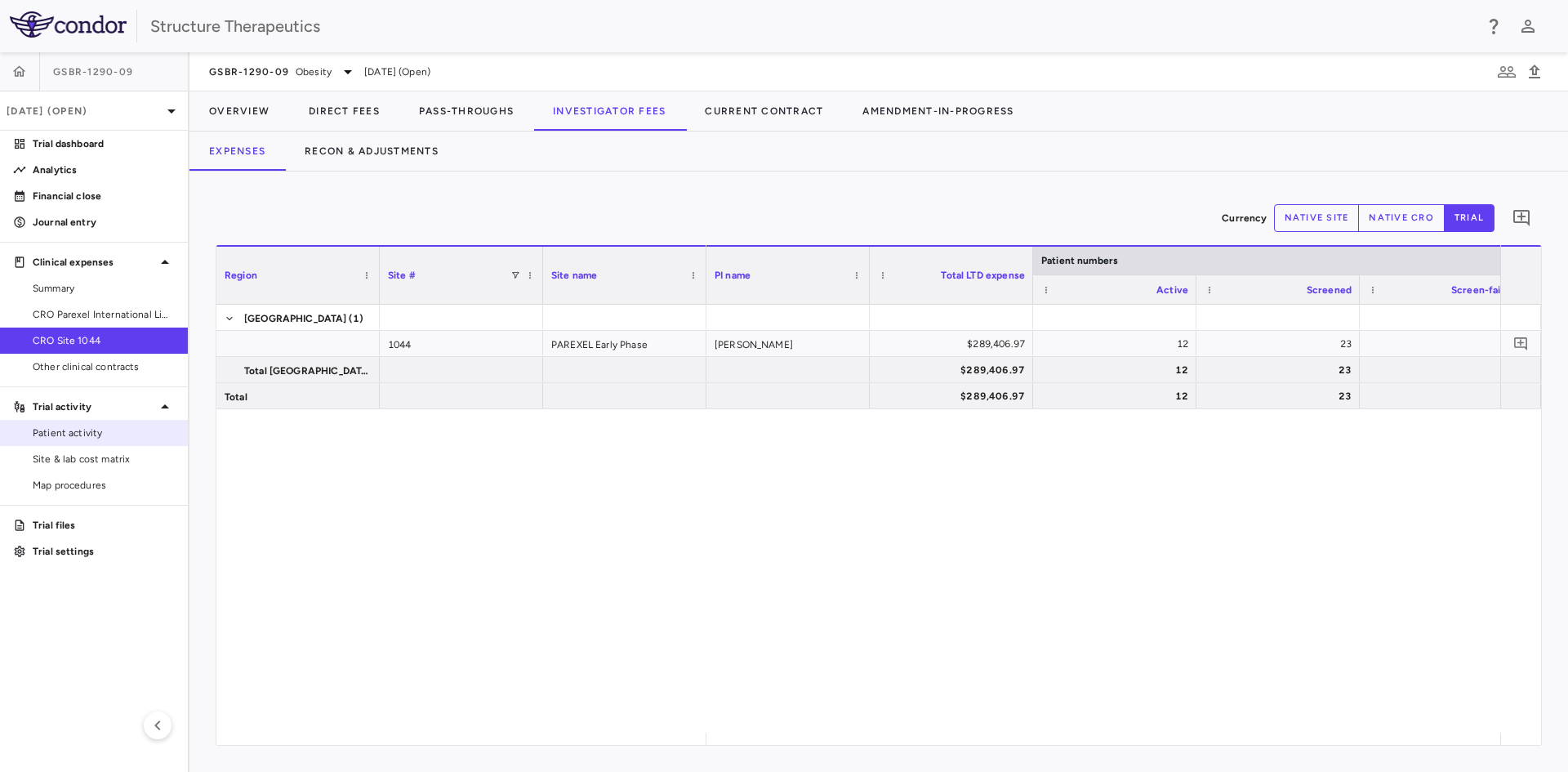
drag, startPoint x: 88, startPoint y: 428, endPoint x: 98, endPoint y: 435, distance: 12.2
click at [88, 428] on span "Patient activity" at bounding box center [104, 433] width 142 height 15
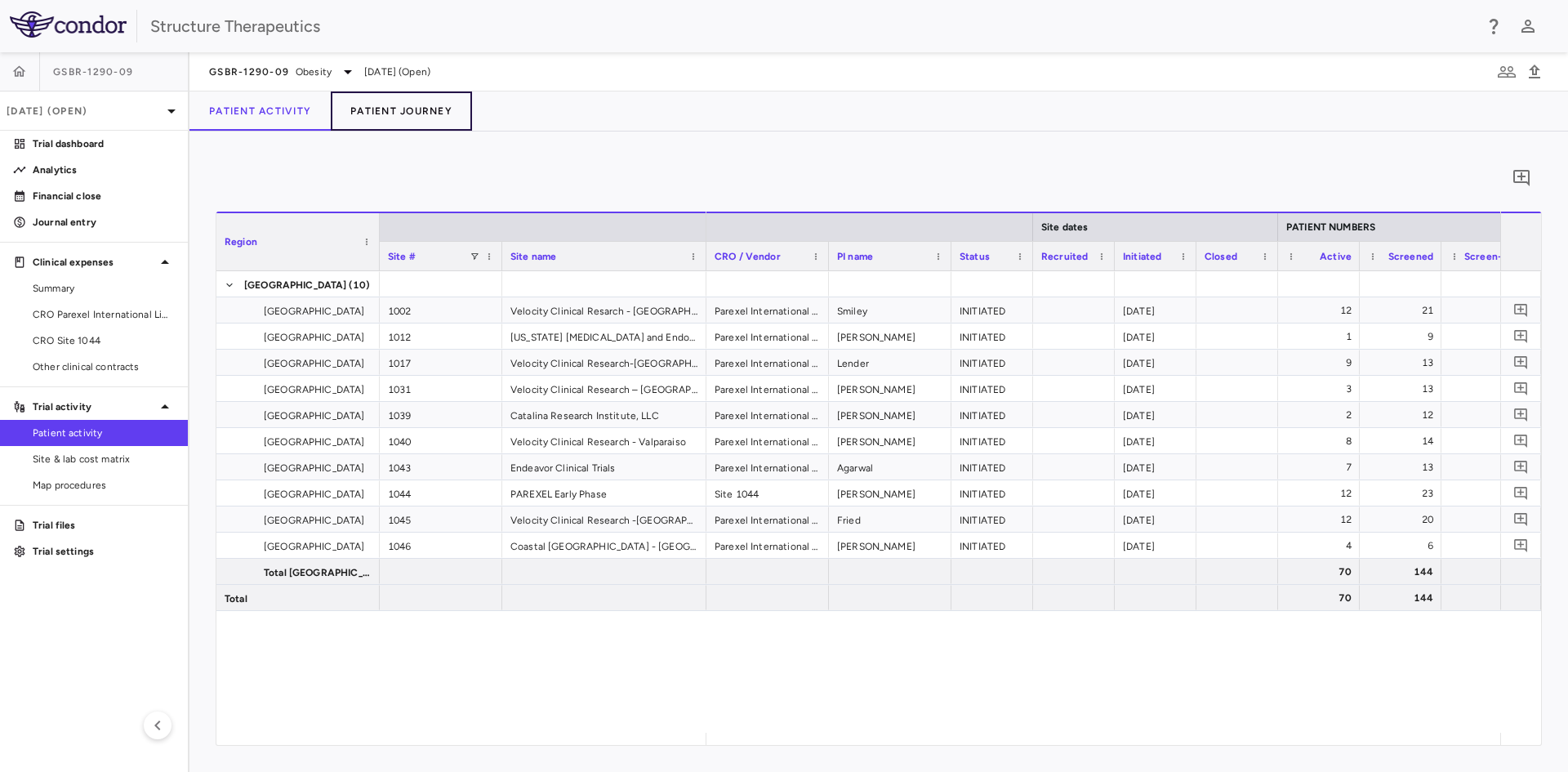
click at [424, 111] on button "Patient Journey" at bounding box center [401, 111] width 141 height 39
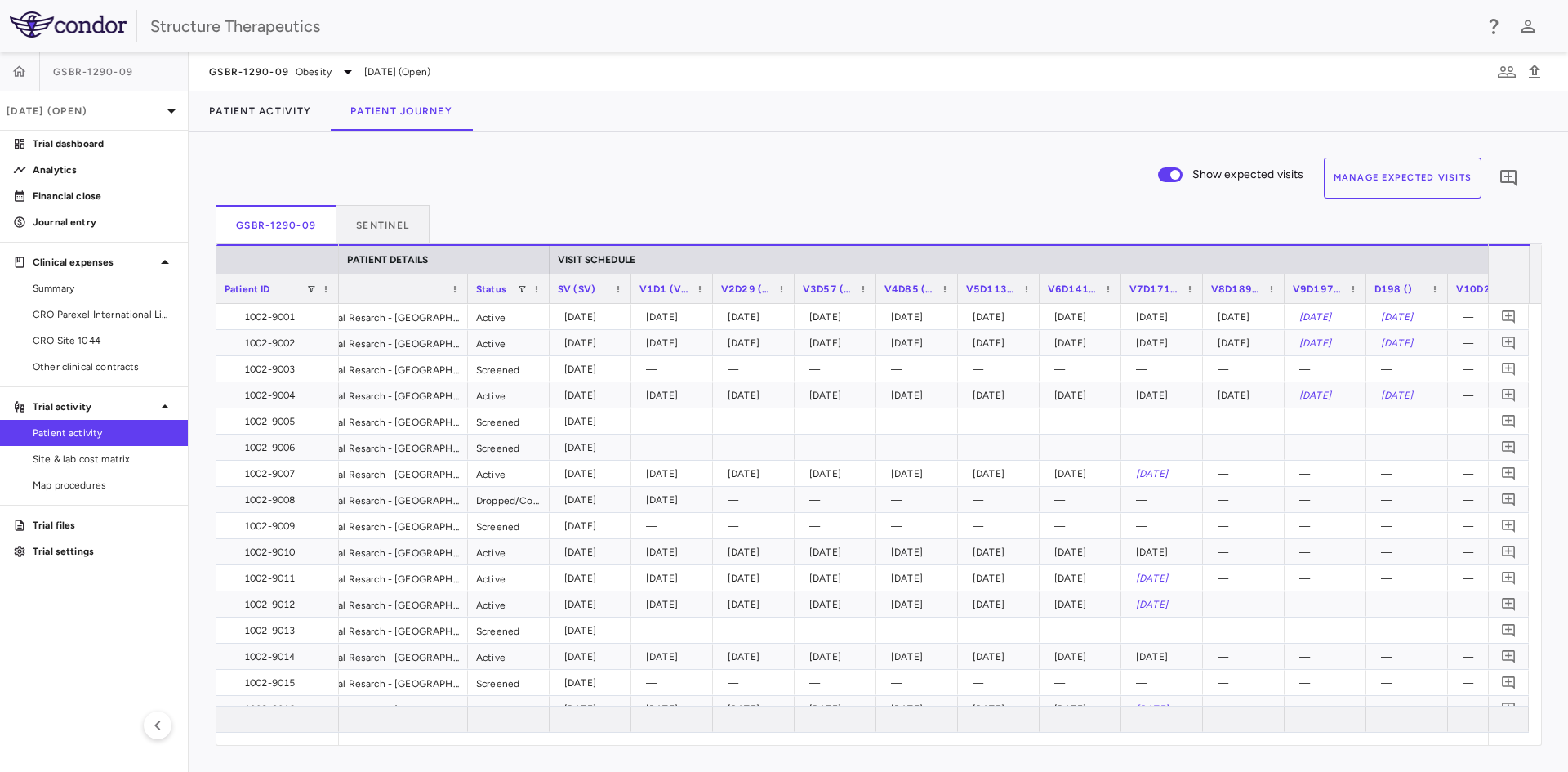
scroll to position [0, 205]
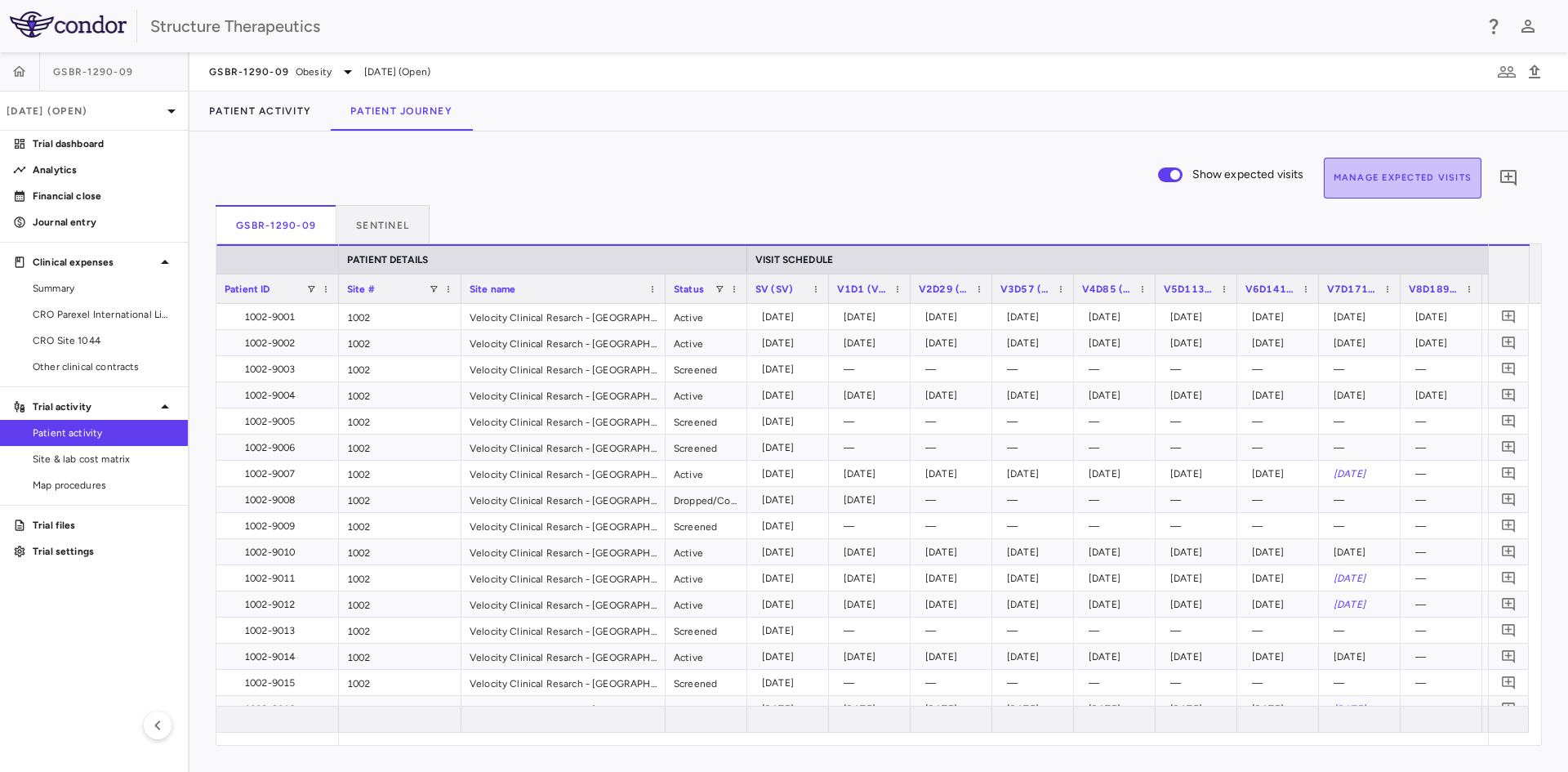
click at [1416, 177] on button "Manage Expected Visits" at bounding box center [1403, 178] width 158 height 41
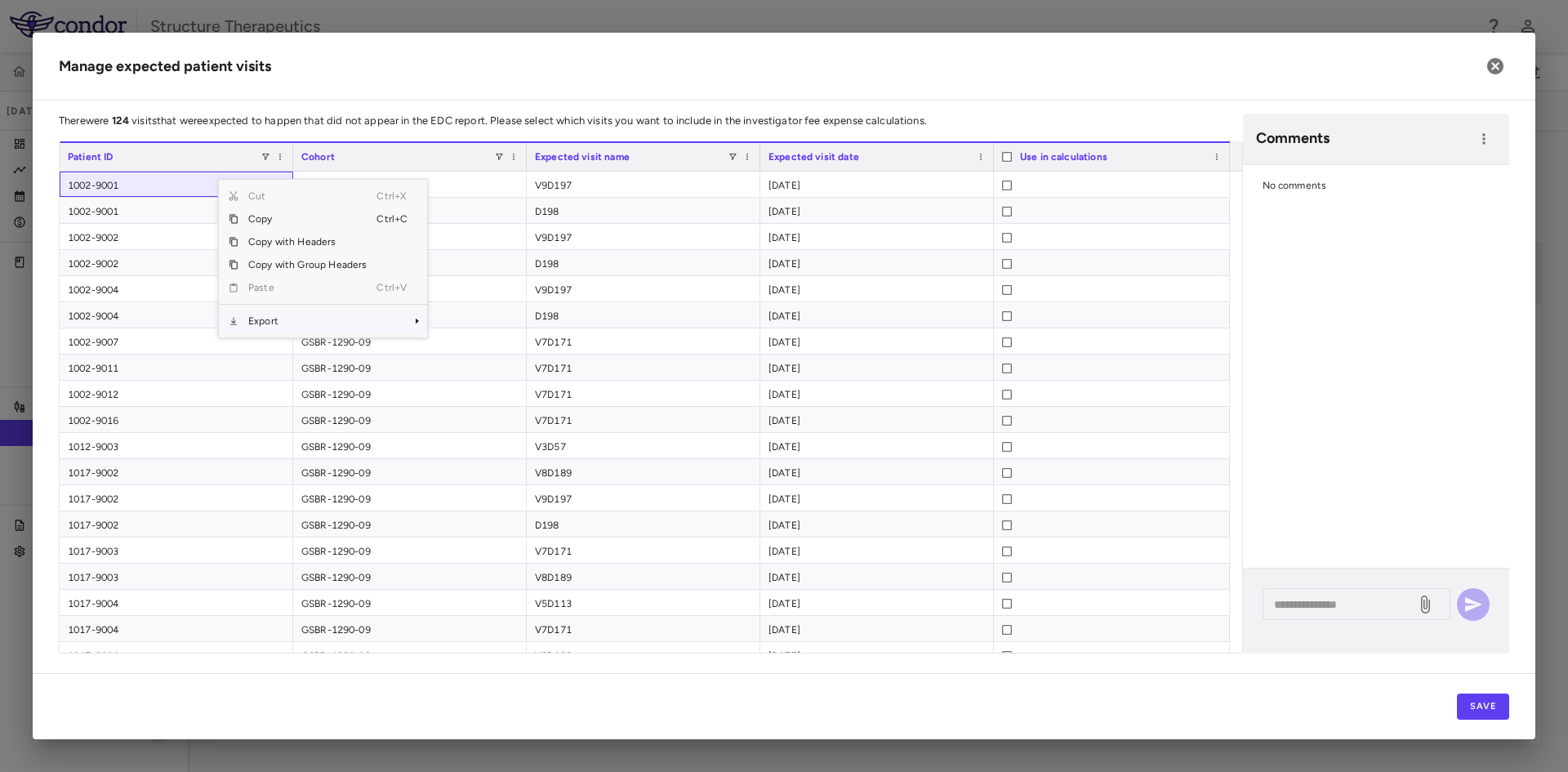
click at [286, 320] on span "Export" at bounding box center [307, 321] width 138 height 23
click at [480, 352] on span "Excel Export" at bounding box center [482, 350] width 77 height 23
click at [1494, 60] on icon "button" at bounding box center [1495, 66] width 16 height 16
